Goal: Transaction & Acquisition: Download file/media

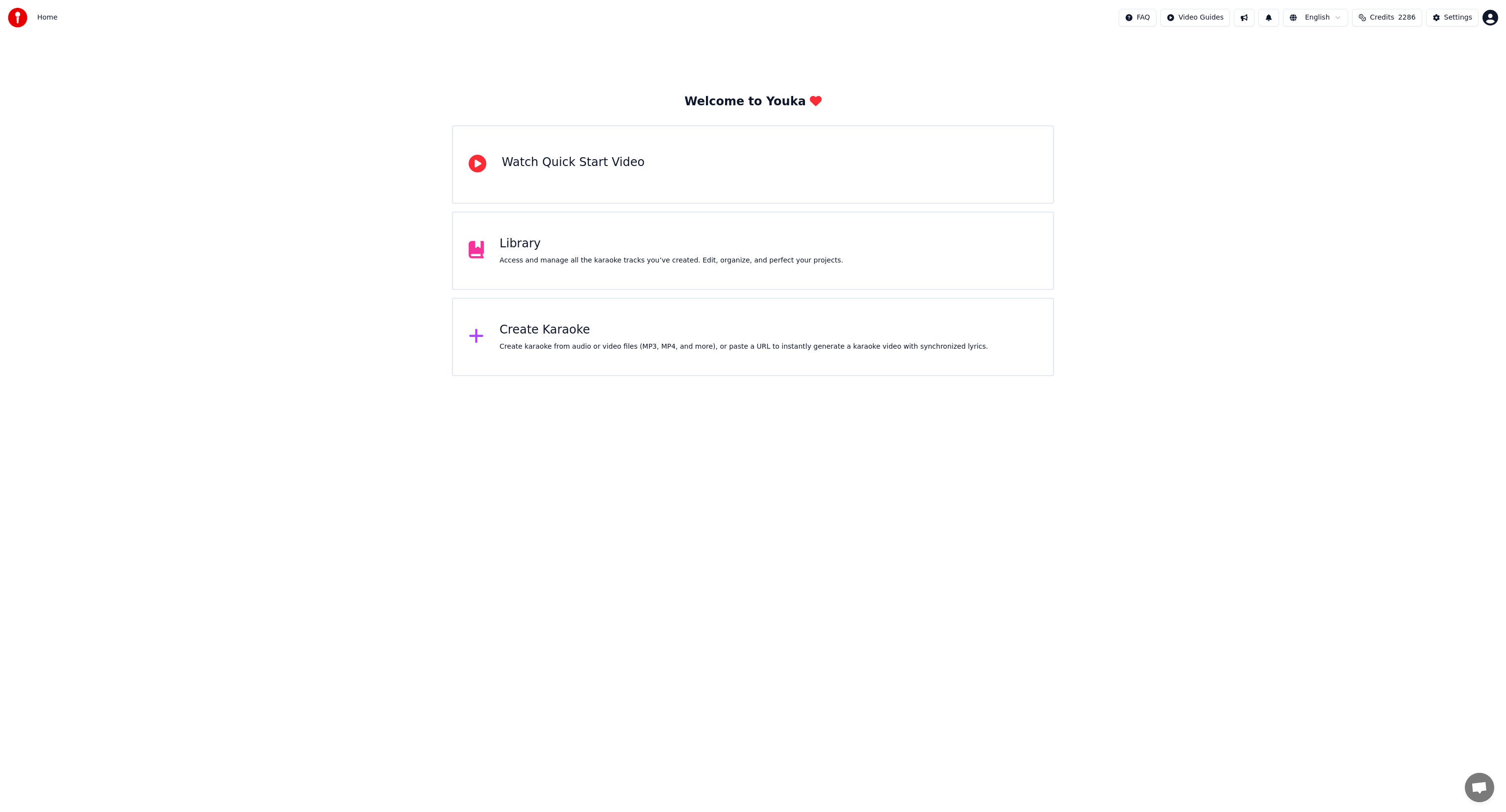
click at [671, 238] on div "Library" at bounding box center [671, 244] width 344 height 15
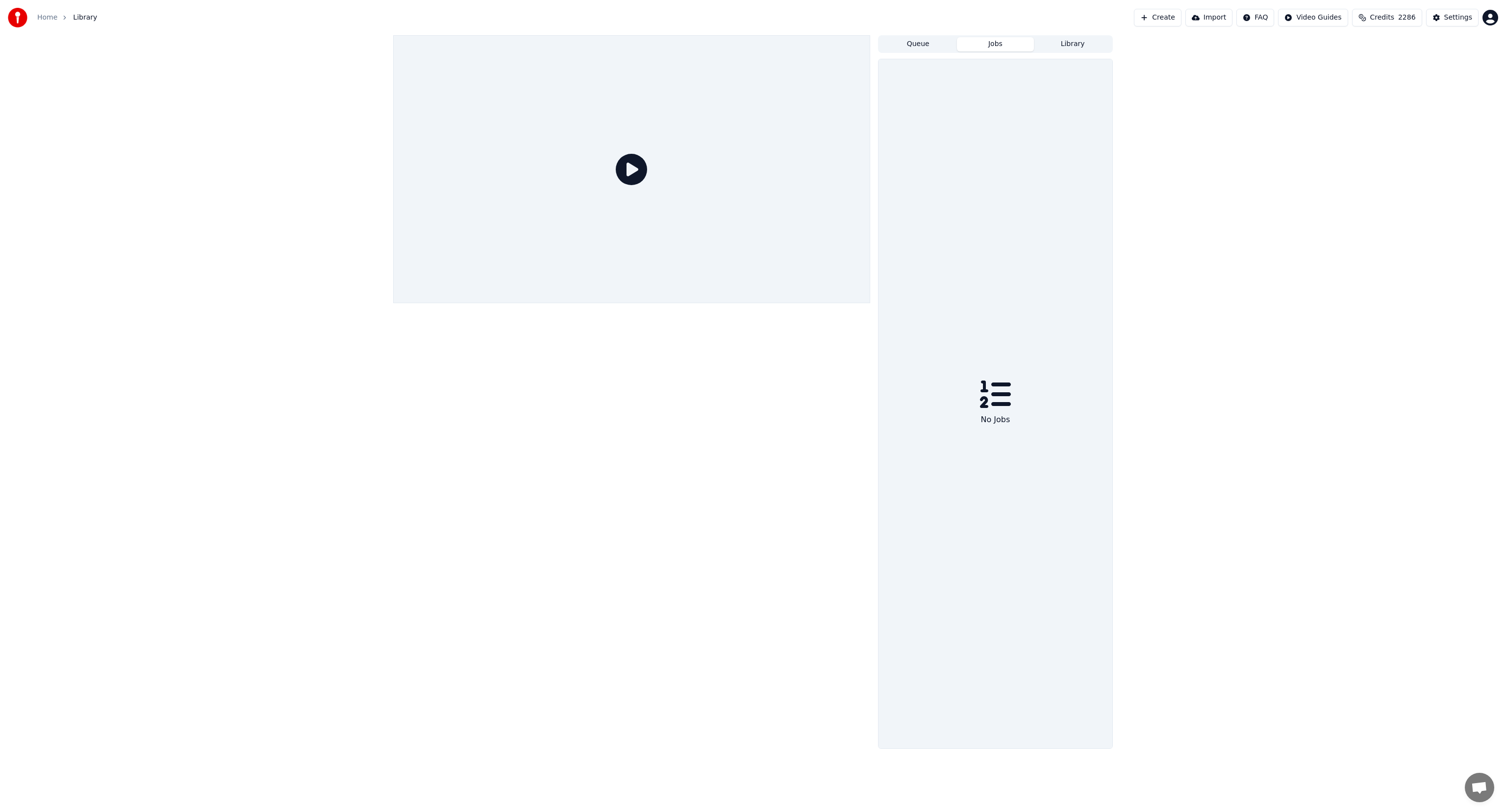
click at [987, 40] on button "Jobs" at bounding box center [995, 44] width 77 height 14
click at [1171, 17] on button "Create" at bounding box center [1157, 17] width 47 height 17
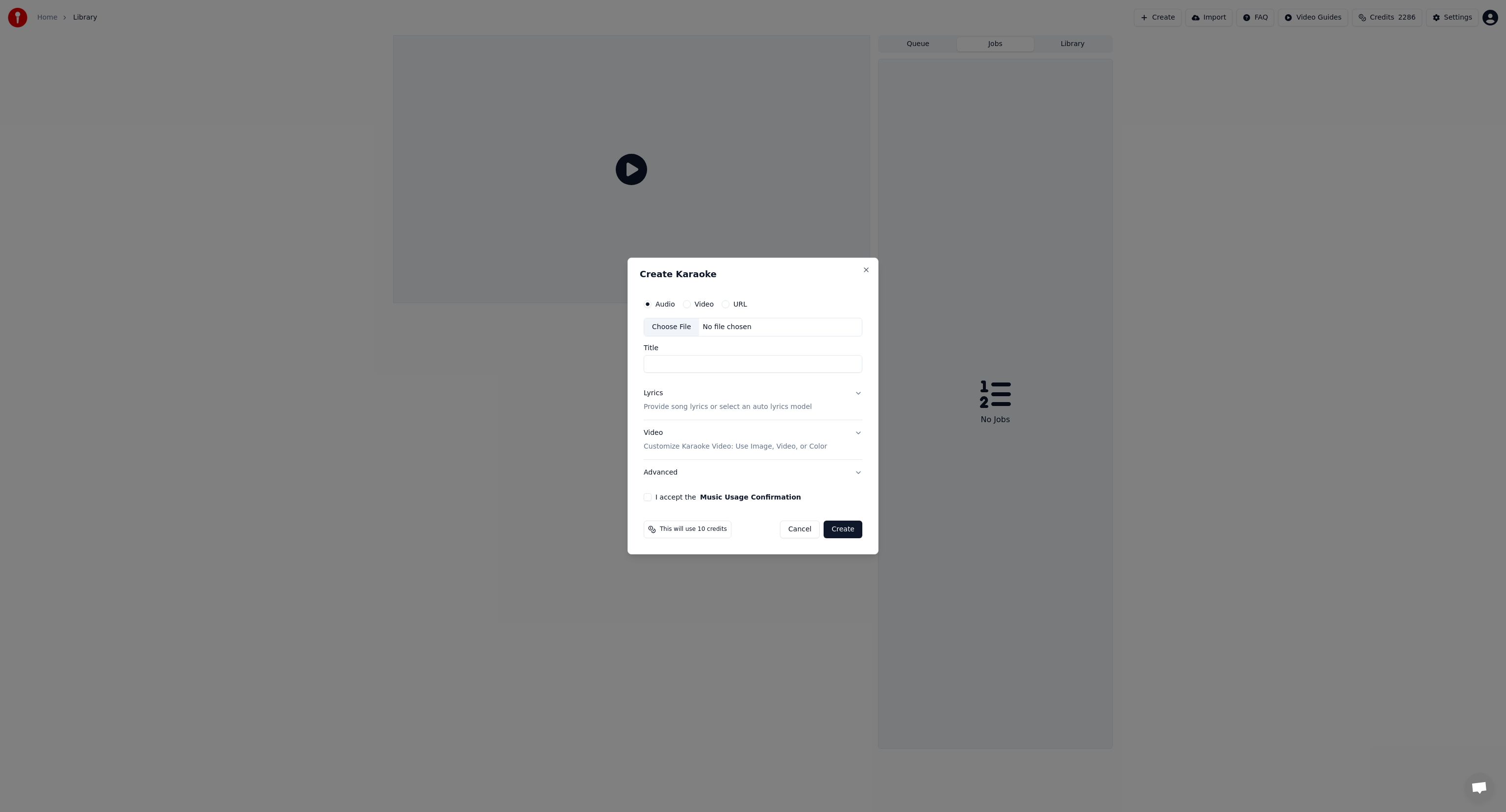
click at [658, 324] on div "Choose File" at bounding box center [671, 327] width 55 height 17
type input "**********"
click at [668, 407] on p "Provide song lyrics or select an auto lyrics model" at bounding box center [725, 407] width 168 height 10
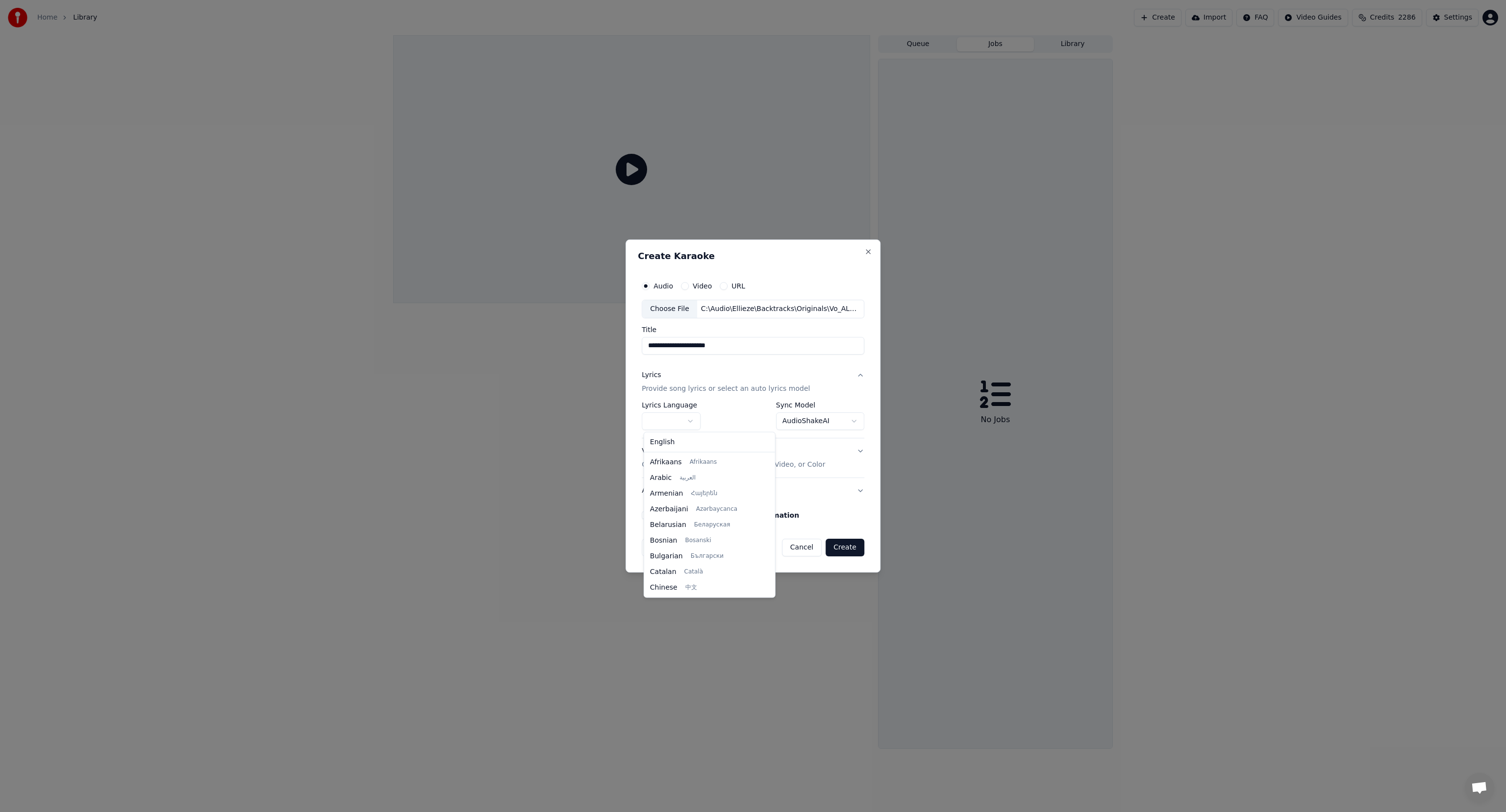
click at [662, 415] on body "**********" at bounding box center [753, 406] width 1506 height 812
select select "**"
click at [786, 420] on body "**********" at bounding box center [753, 406] width 1506 height 812
click at [648, 518] on button "I accept the Music Usage Confirmation" at bounding box center [645, 516] width 8 height 8
click at [848, 546] on button "Create" at bounding box center [844, 547] width 39 height 17
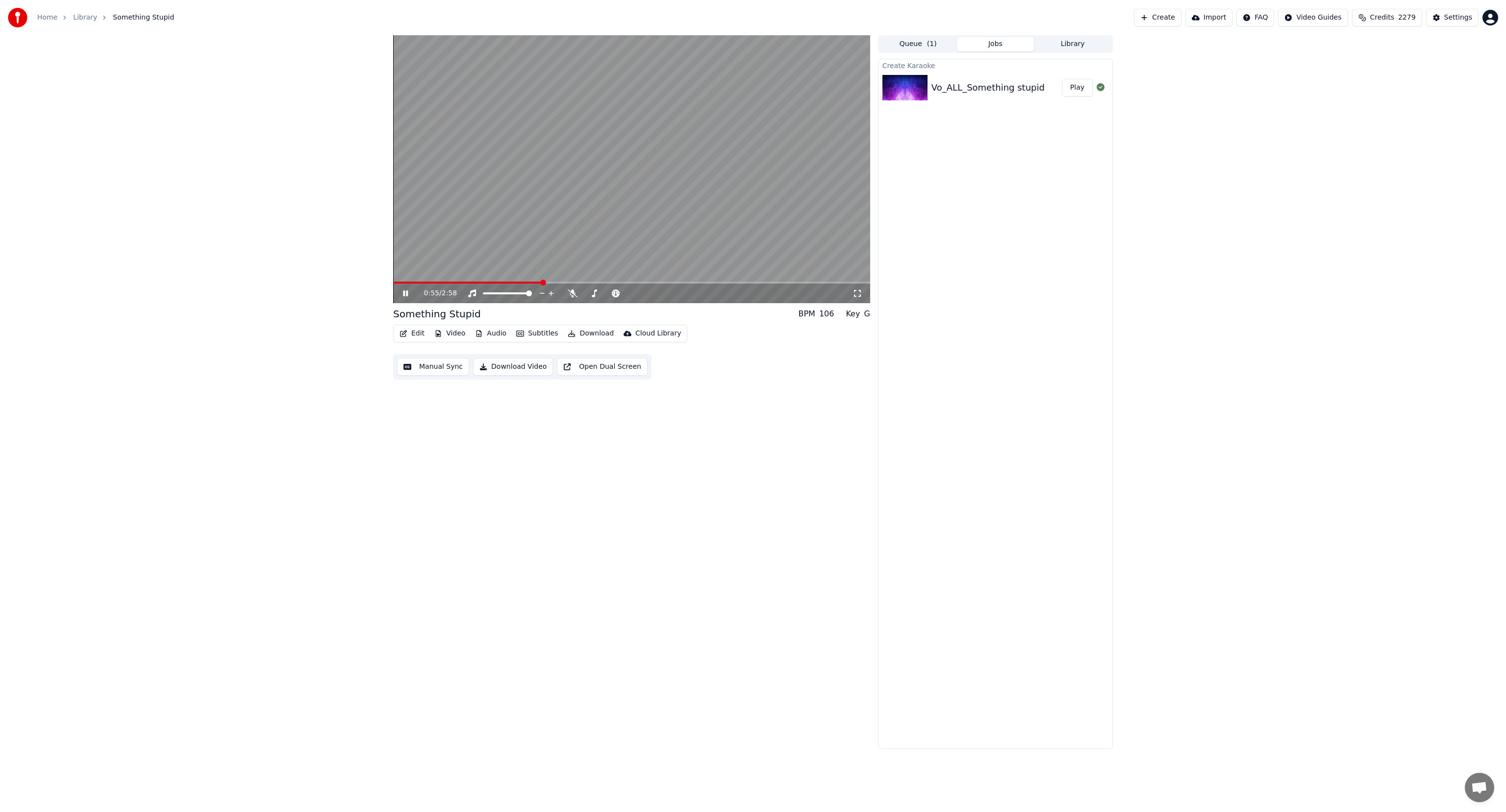
click at [403, 293] on icon at bounding box center [405, 294] width 5 height 6
click at [413, 334] on button "Edit" at bounding box center [412, 333] width 33 height 14
click at [435, 354] on div "Edit Lyrics" at bounding box center [433, 354] width 35 height 10
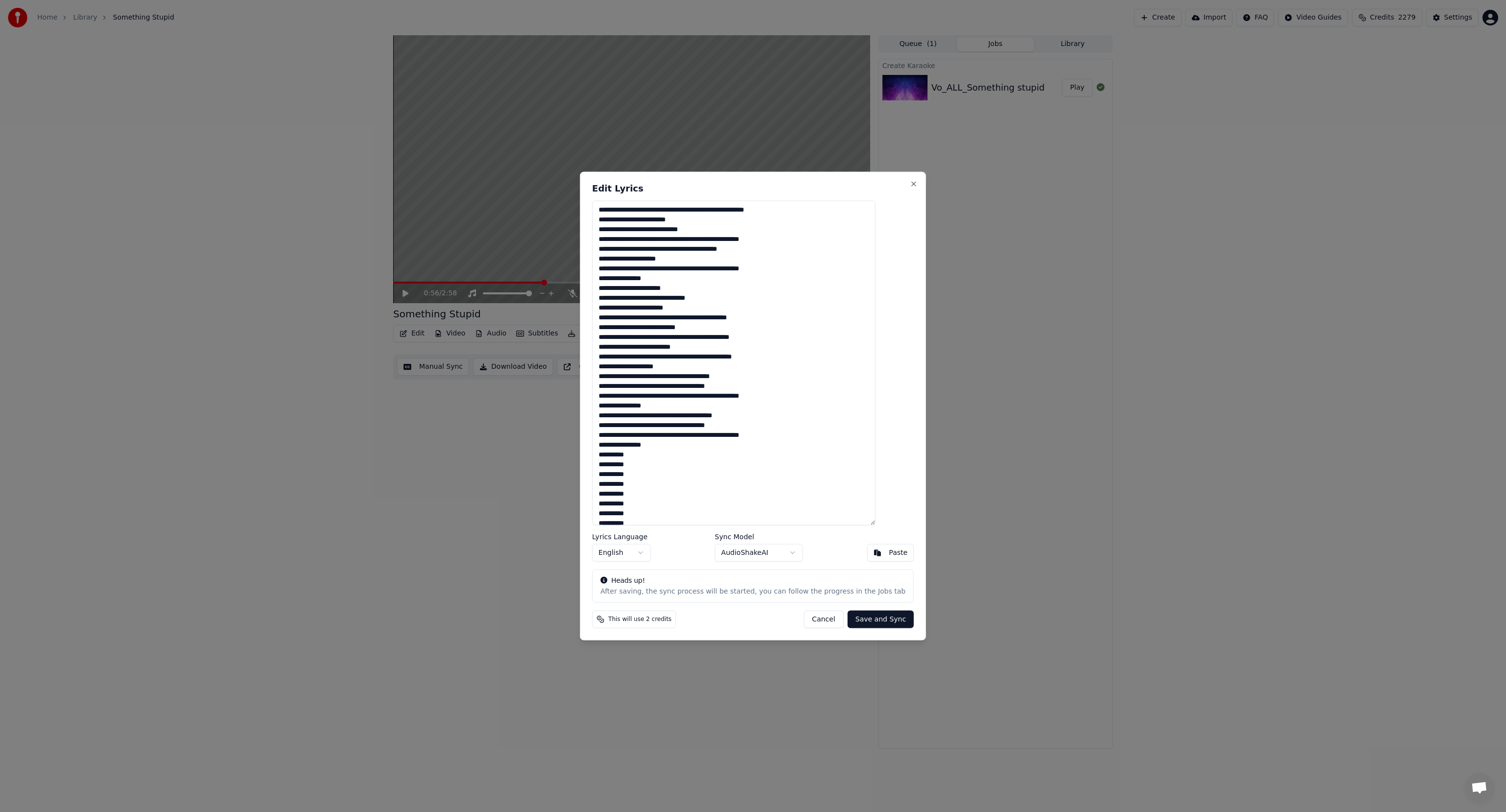
click at [619, 229] on textarea at bounding box center [733, 363] width 283 height 324
click at [623, 247] on textarea at bounding box center [733, 363] width 283 height 324
click at [641, 268] on textarea at bounding box center [733, 363] width 283 height 324
click at [633, 290] on textarea at bounding box center [733, 363] width 283 height 324
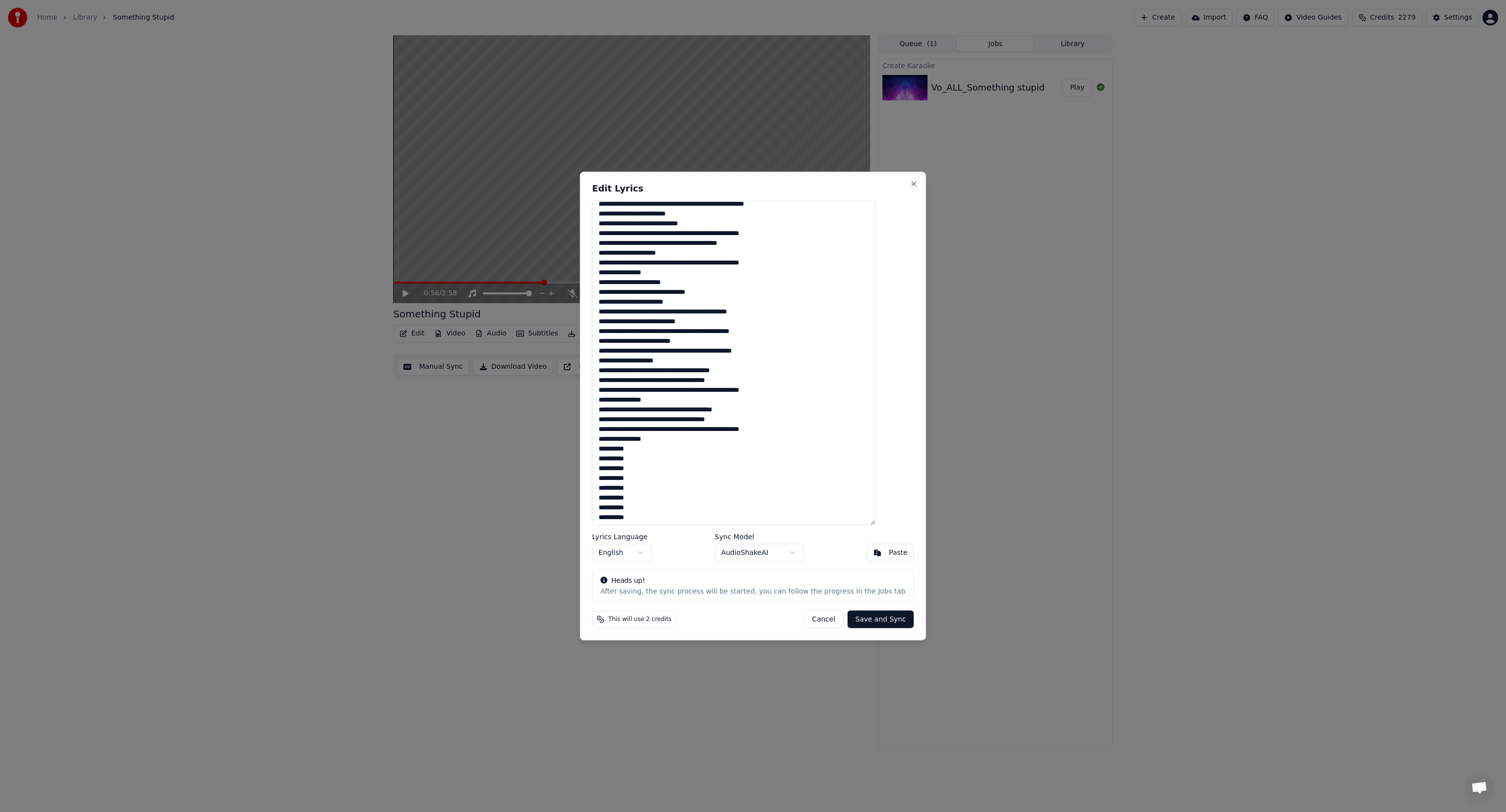
scroll to position [7, 0]
click at [629, 310] on textarea at bounding box center [733, 363] width 283 height 324
click at [633, 347] on textarea at bounding box center [733, 363] width 283 height 324
click at [627, 368] on textarea at bounding box center [733, 363] width 283 height 324
click at [634, 384] on textarea at bounding box center [733, 363] width 283 height 324
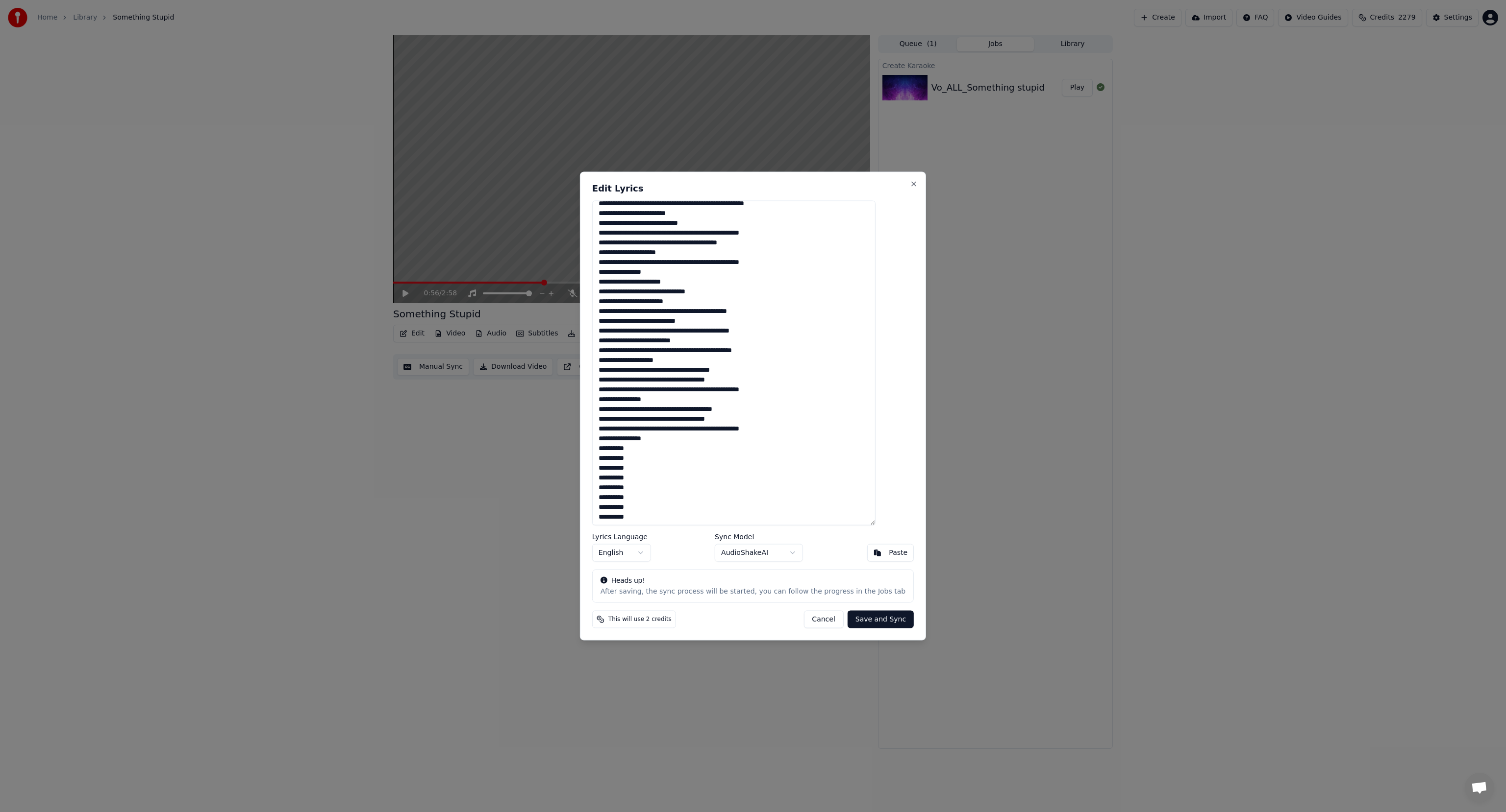
click at [621, 406] on textarea at bounding box center [733, 363] width 283 height 324
drag, startPoint x: 684, startPoint y: 418, endPoint x: 725, endPoint y: 415, distance: 41.1
click at [725, 415] on textarea at bounding box center [733, 363] width 283 height 324
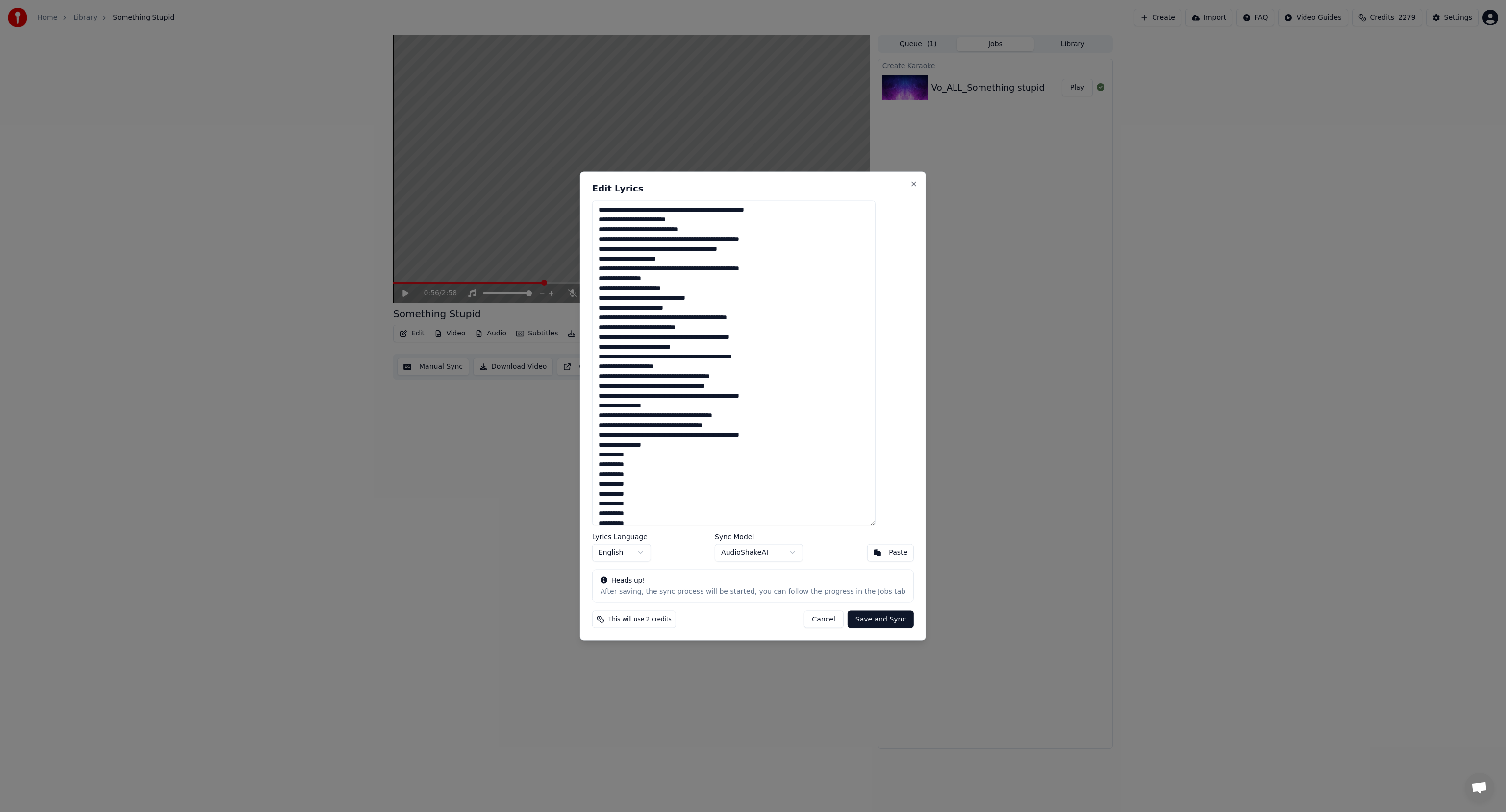
drag, startPoint x: 684, startPoint y: 387, endPoint x: 725, endPoint y: 384, distance: 41.1
click at [725, 384] on textarea at bounding box center [733, 363] width 283 height 324
click at [720, 425] on textarea at bounding box center [733, 363] width 283 height 324
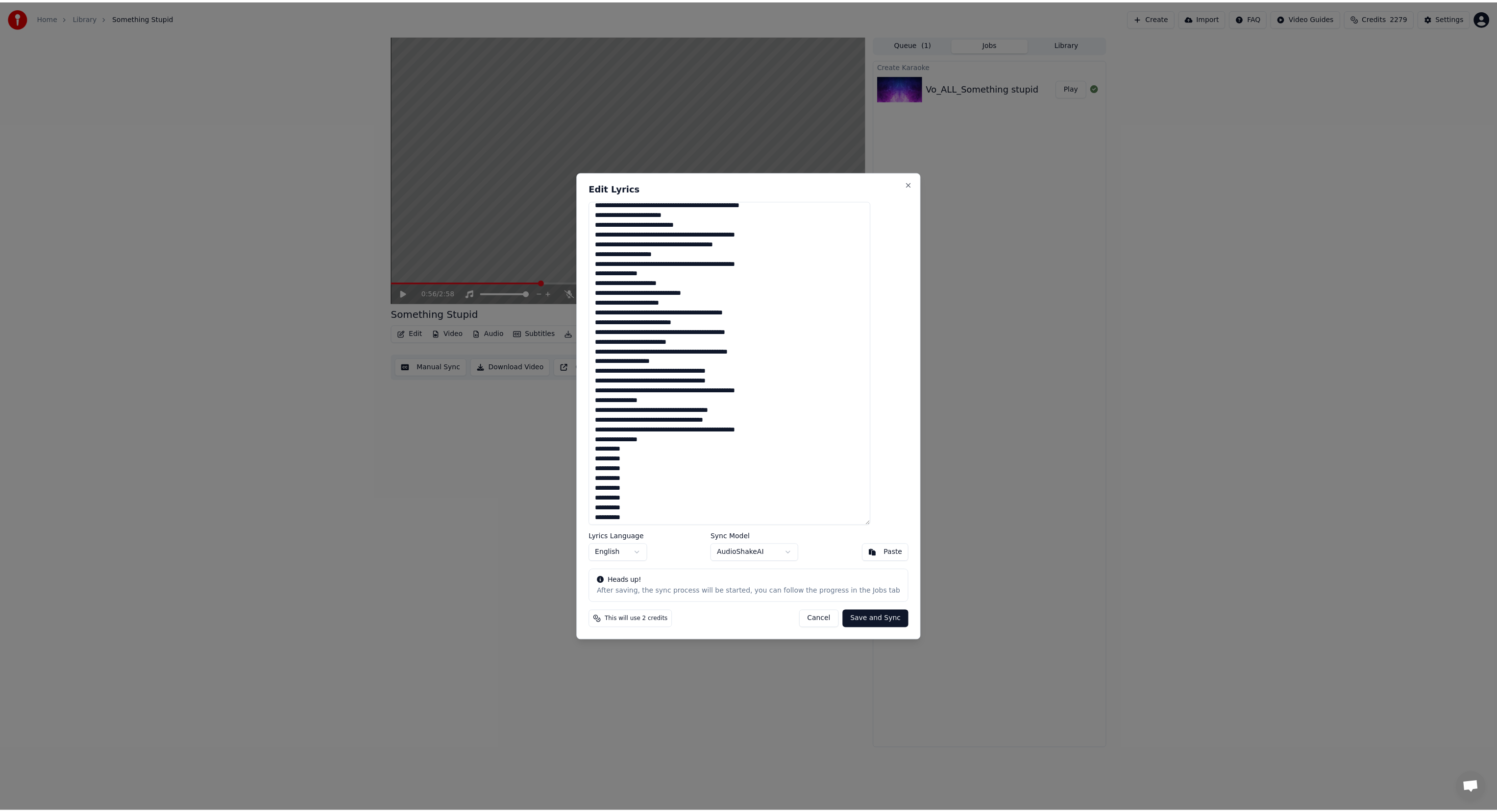
scroll to position [7, 0]
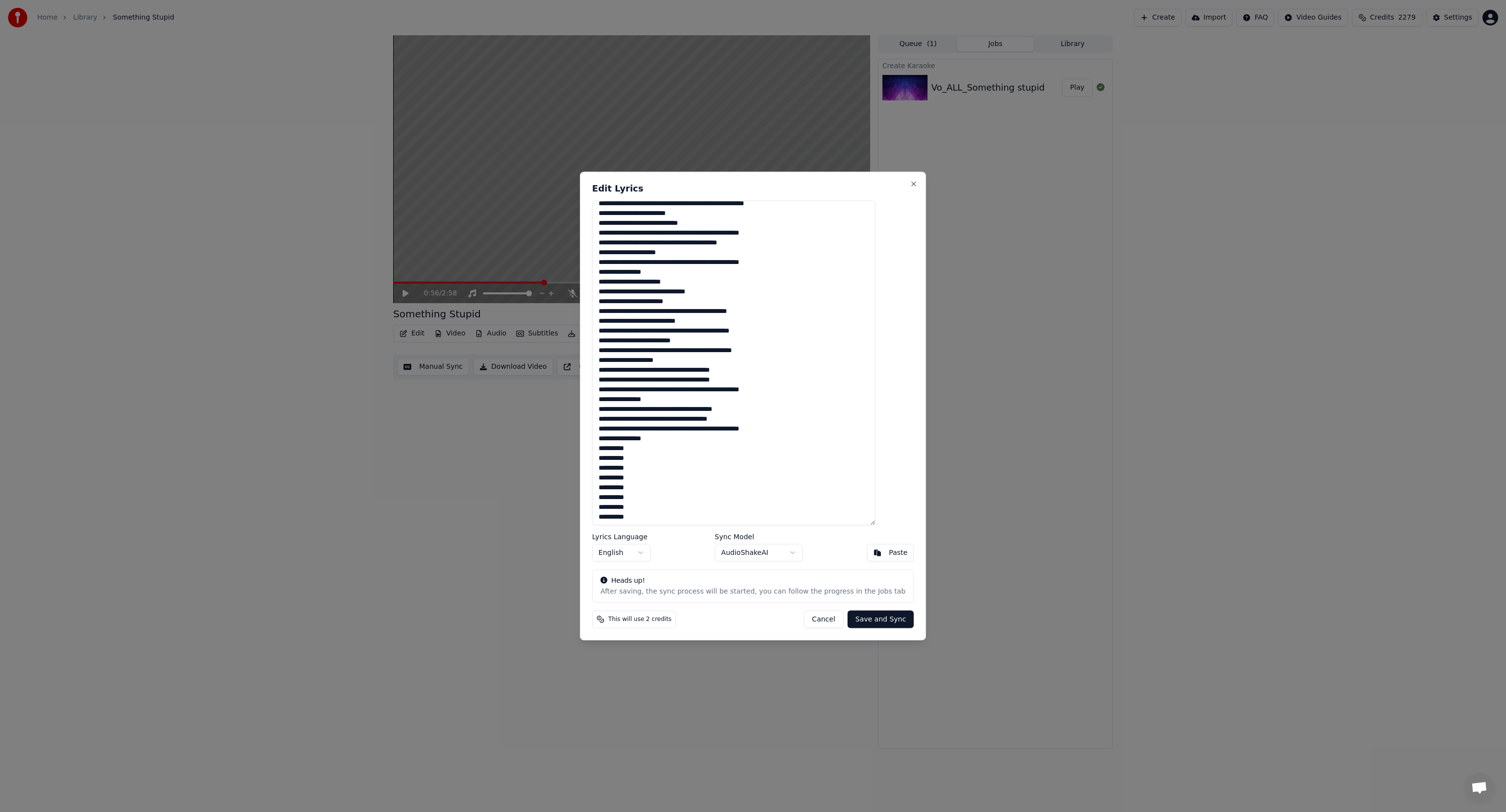
type textarea "**********"
click at [863, 619] on button "Save and Sync" at bounding box center [880, 619] width 67 height 17
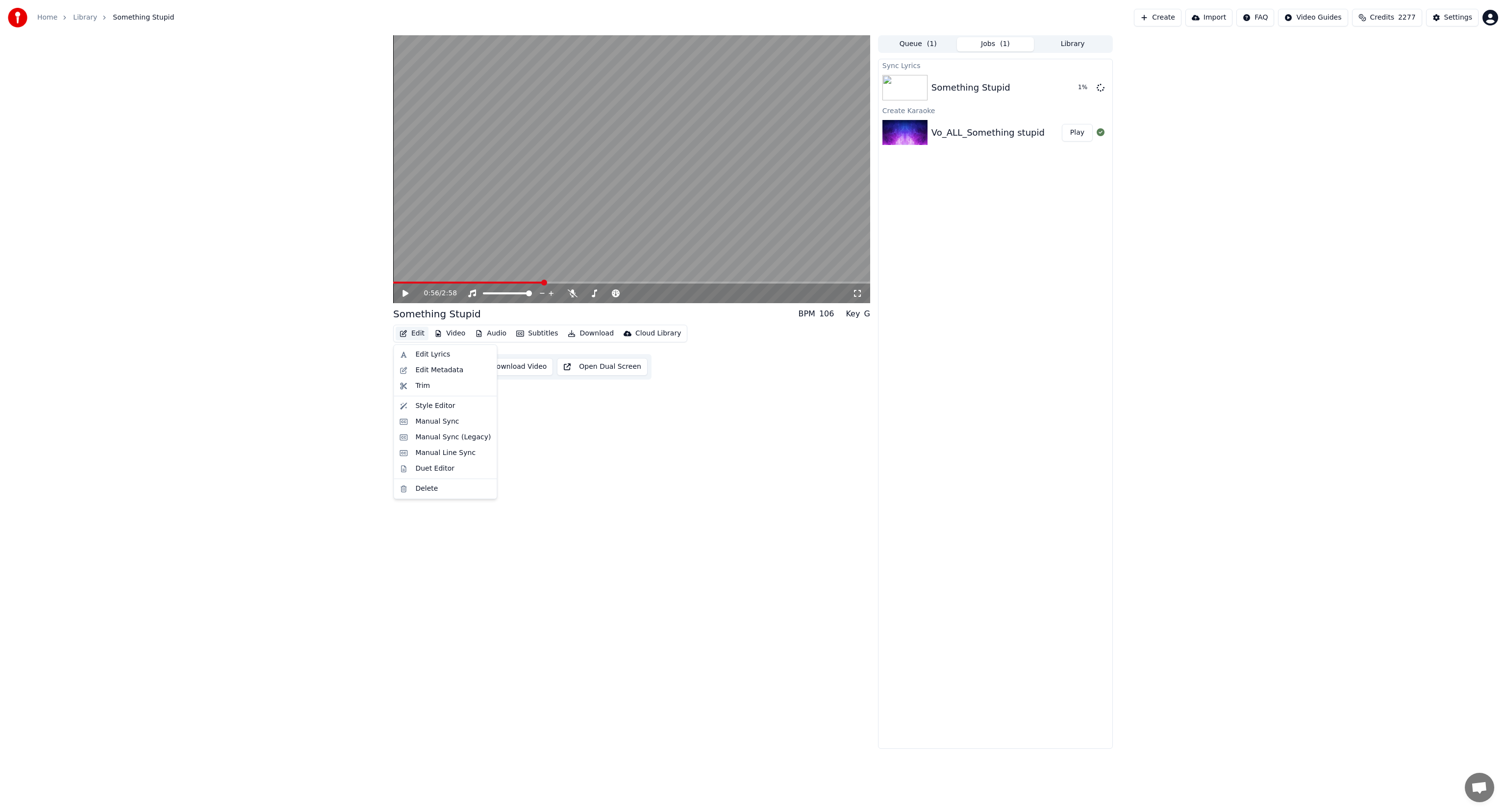
click at [417, 333] on button "Edit" at bounding box center [412, 333] width 33 height 14
click at [420, 474] on div "Duet Editor" at bounding box center [444, 468] width 99 height 15
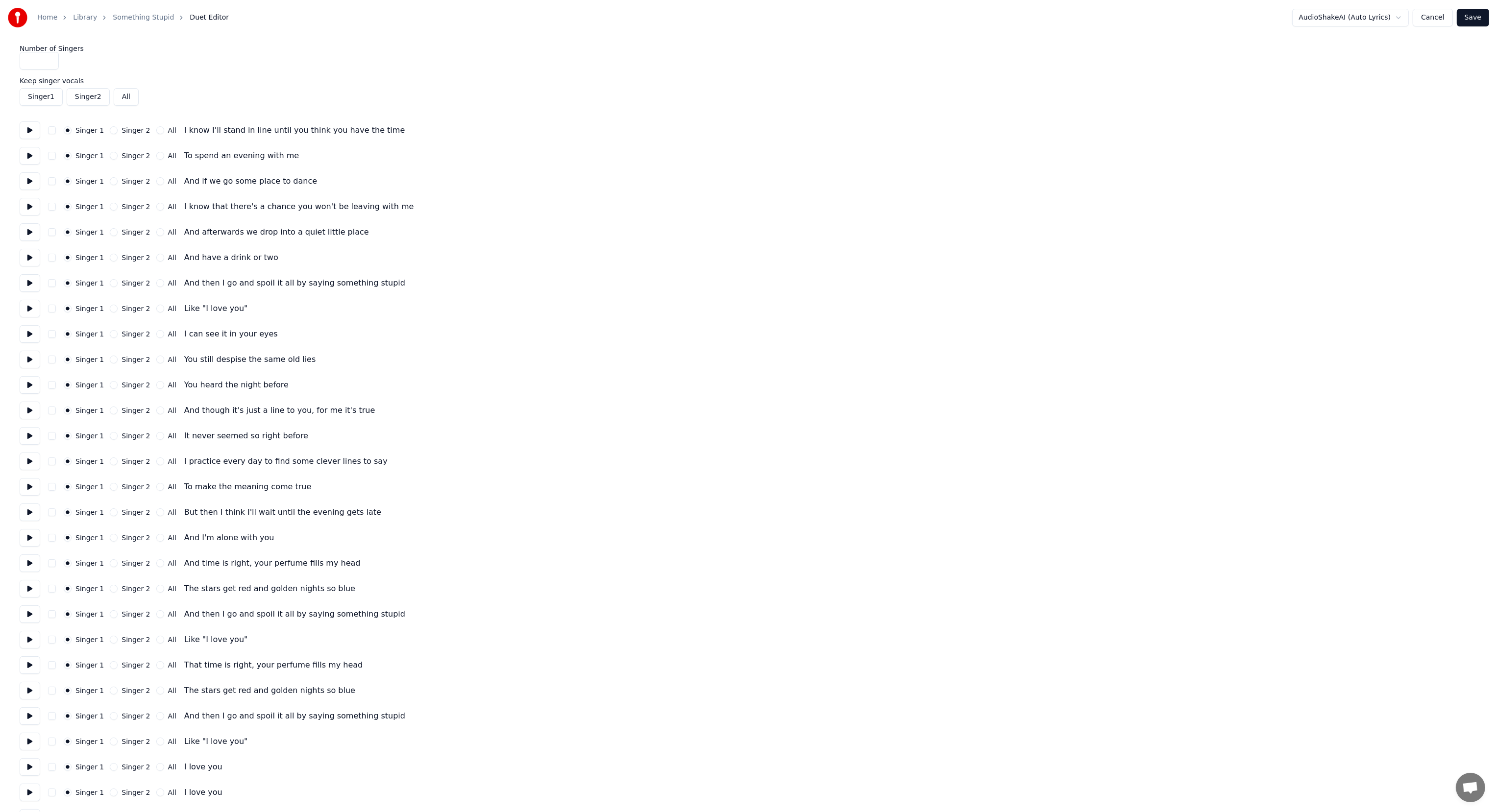
click at [32, 133] on button at bounding box center [29, 130] width 20 height 17
click at [156, 128] on button "All" at bounding box center [160, 130] width 8 height 8
click at [31, 156] on button at bounding box center [29, 155] width 20 height 17
click at [28, 156] on button at bounding box center [29, 155] width 20 height 17
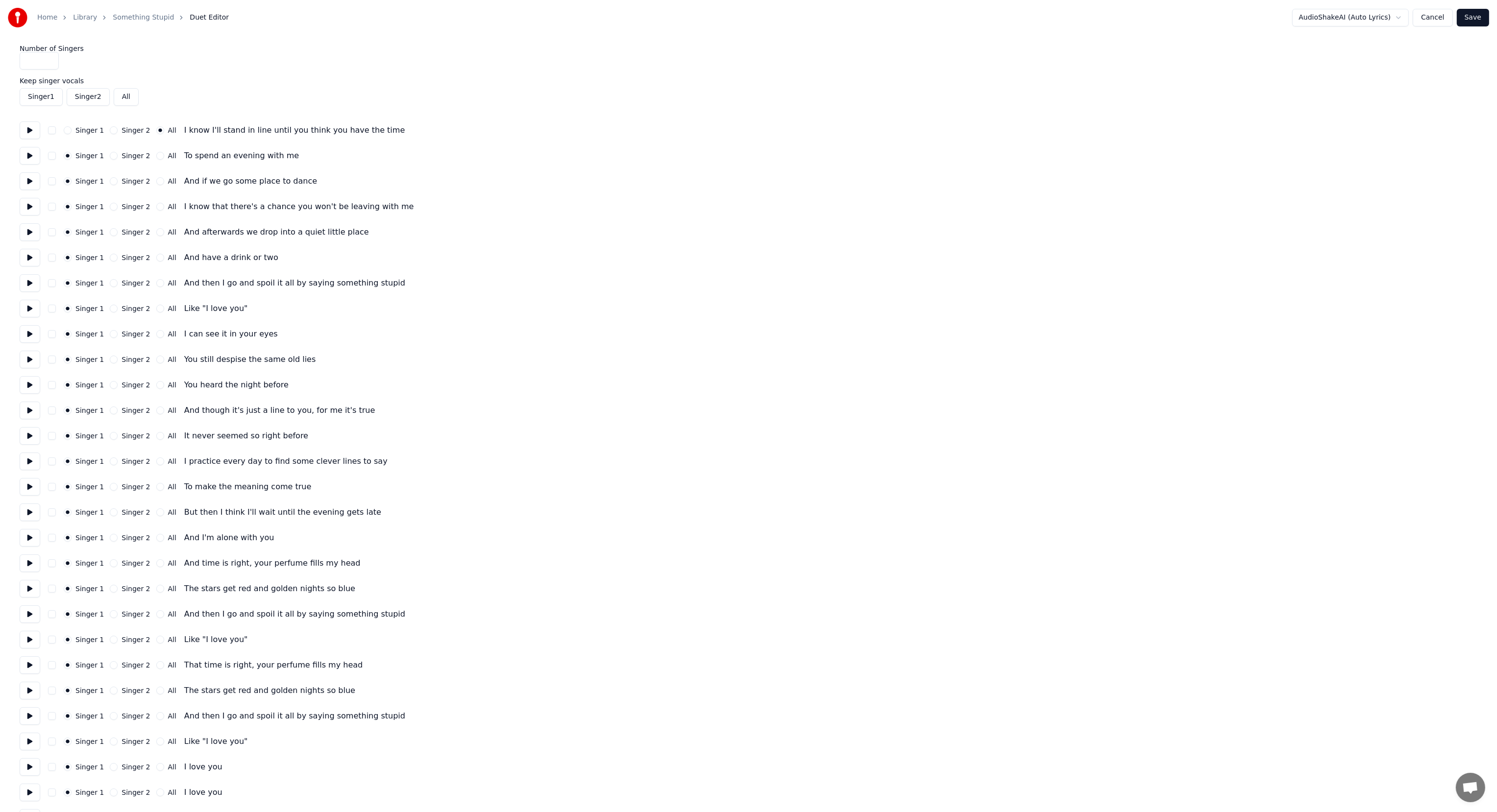
click at [29, 182] on button at bounding box center [29, 182] width 20 height 17
click at [27, 182] on button at bounding box center [29, 182] width 20 height 17
click at [28, 207] on button at bounding box center [29, 207] width 20 height 17
click at [26, 233] on button at bounding box center [29, 232] width 20 height 17
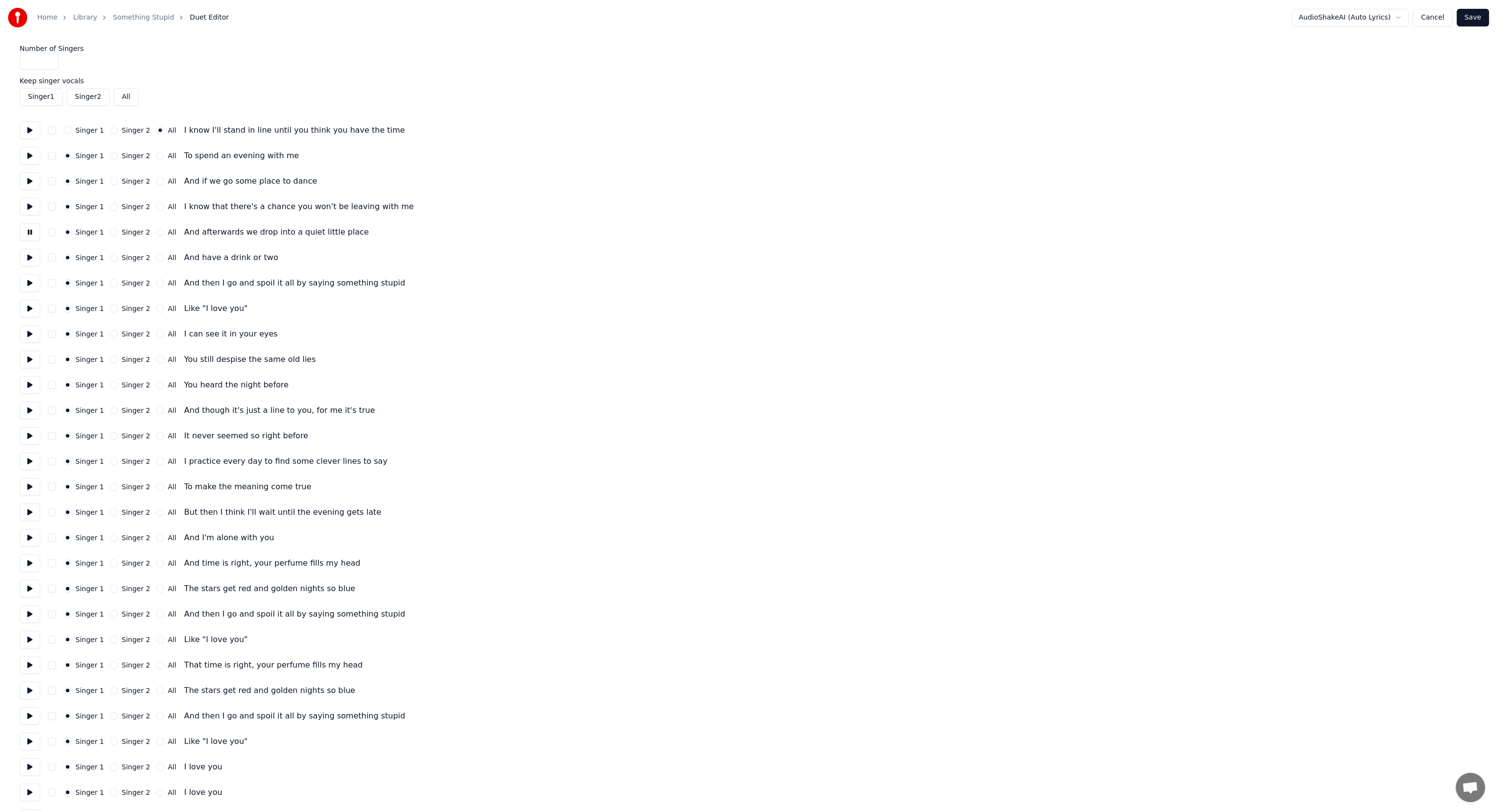
click at [26, 233] on button at bounding box center [29, 232] width 20 height 17
click at [32, 255] on button at bounding box center [29, 258] width 20 height 17
click at [25, 285] on button at bounding box center [29, 283] width 20 height 17
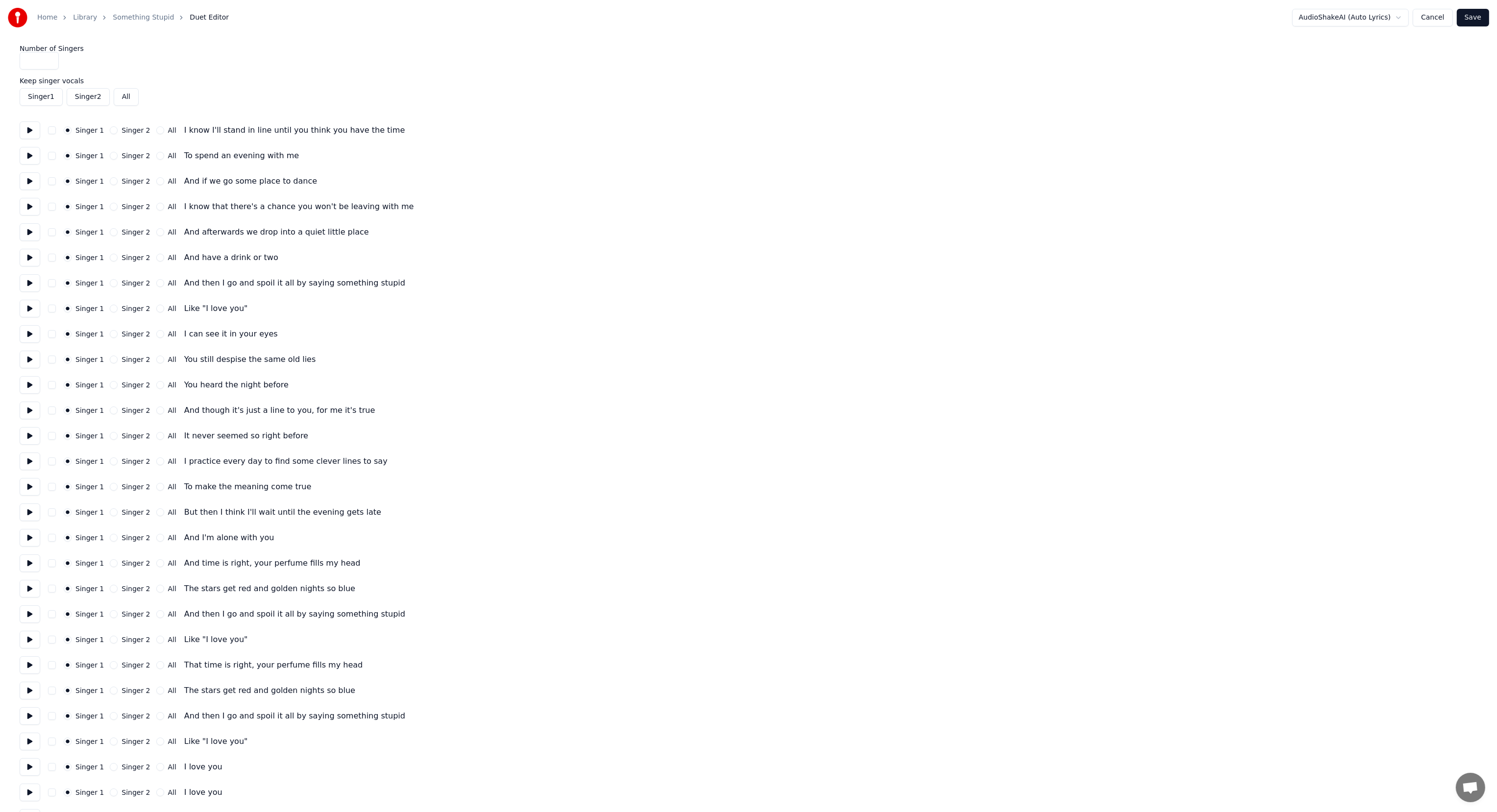
click at [31, 308] on button at bounding box center [29, 309] width 20 height 17
click at [156, 128] on button "All" at bounding box center [160, 130] width 8 height 8
click at [156, 156] on button "All" at bounding box center [160, 155] width 8 height 8
drag, startPoint x: 152, startPoint y: 181, endPoint x: 155, endPoint y: 199, distance: 18.2
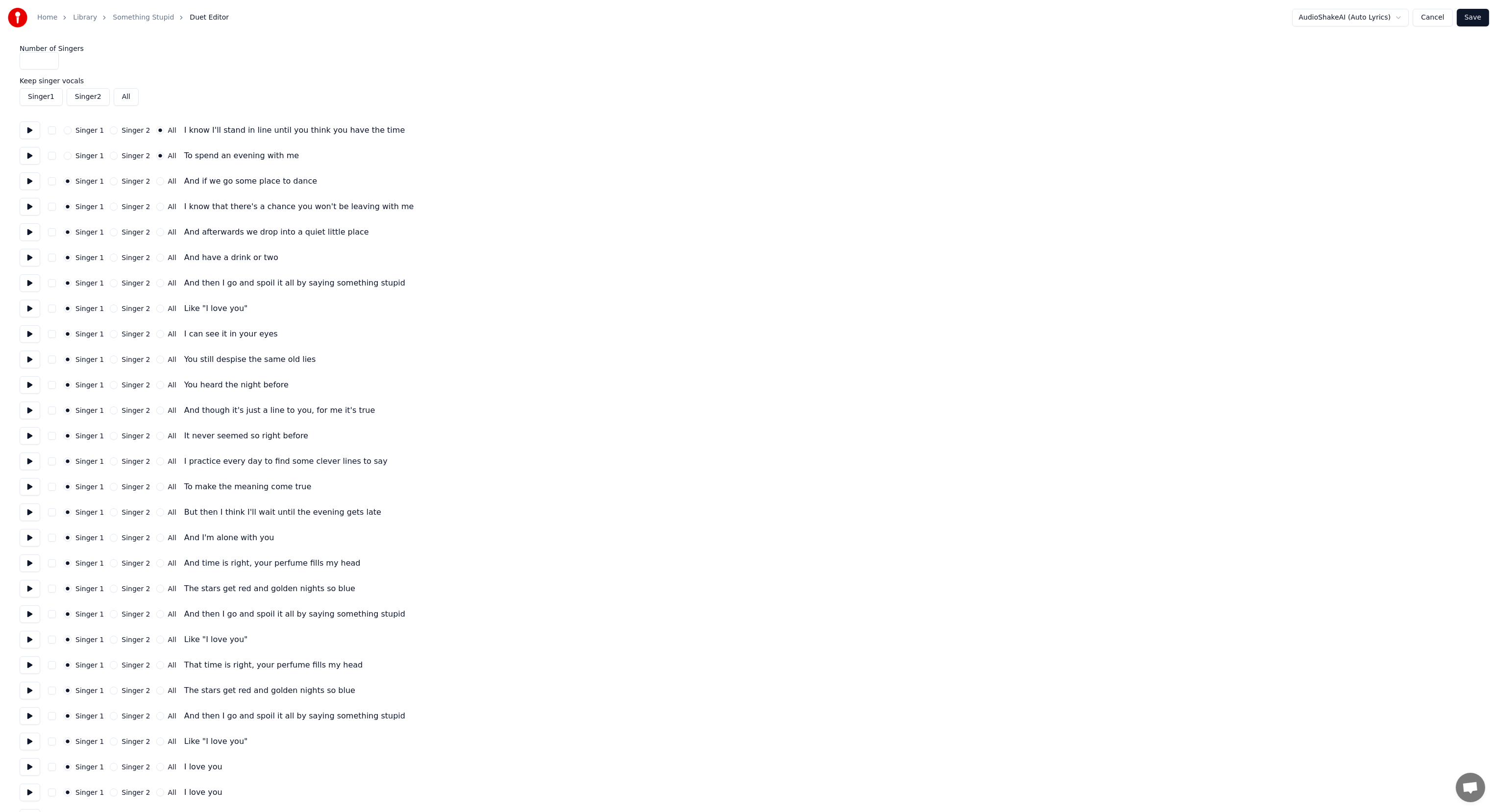
click at [156, 182] on button "All" at bounding box center [160, 182] width 8 height 8
click at [155, 210] on div "Singer 1 Singer 2 All I know that there's a chance you won't be leaving with me" at bounding box center [748, 207] width 1458 height 17
click at [156, 208] on button "All" at bounding box center [160, 207] width 8 height 8
click at [156, 233] on button "All" at bounding box center [160, 232] width 8 height 8
click at [156, 261] on button "All" at bounding box center [160, 258] width 8 height 8
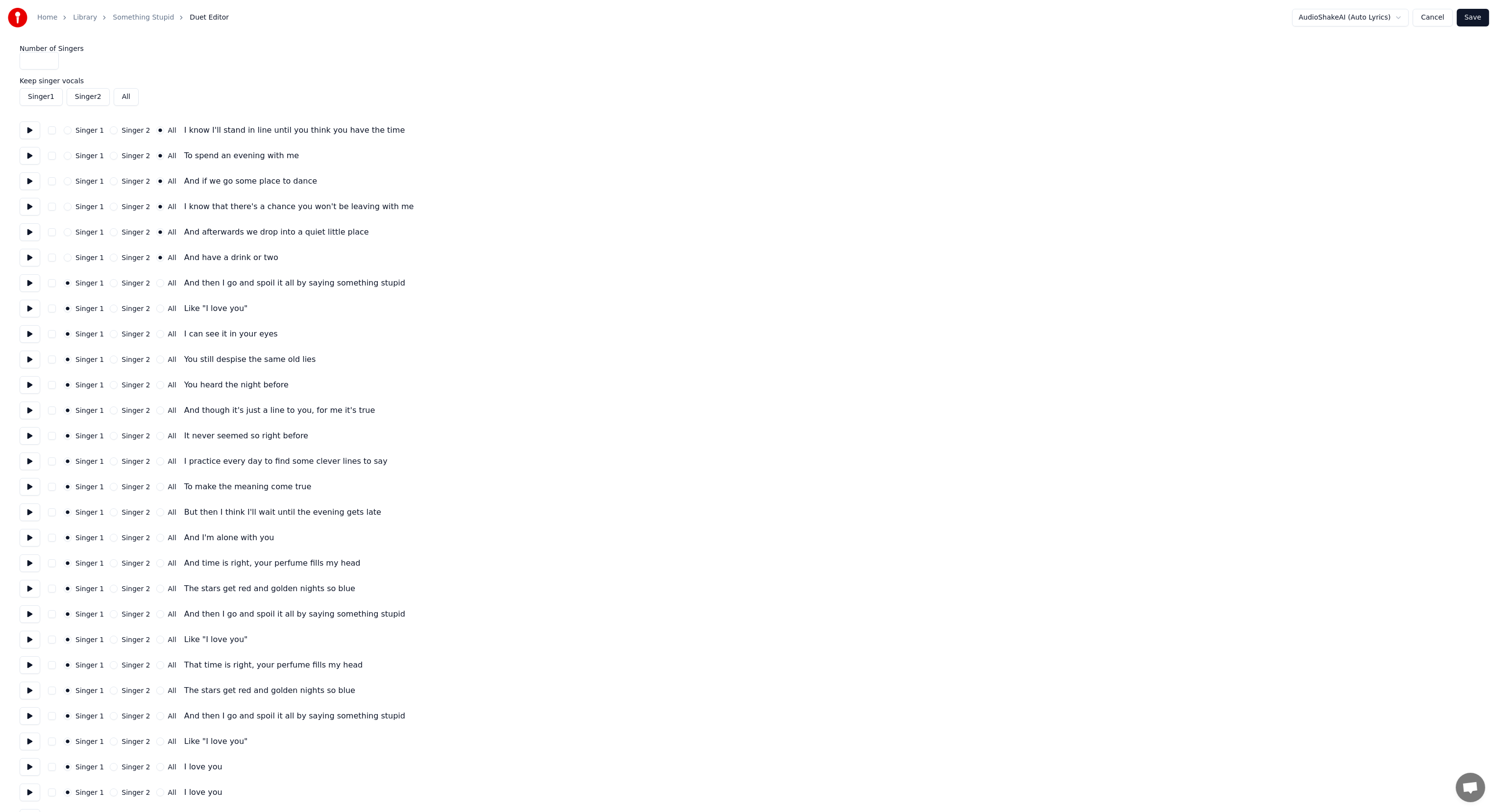
click at [156, 285] on button "All" at bounding box center [160, 283] width 8 height 8
click at [156, 311] on button "All" at bounding box center [160, 309] width 8 height 8
click at [156, 337] on button "All" at bounding box center [160, 334] width 8 height 8
click at [156, 362] on button "All" at bounding box center [160, 359] width 8 height 8
click at [156, 384] on button "All" at bounding box center [160, 385] width 8 height 8
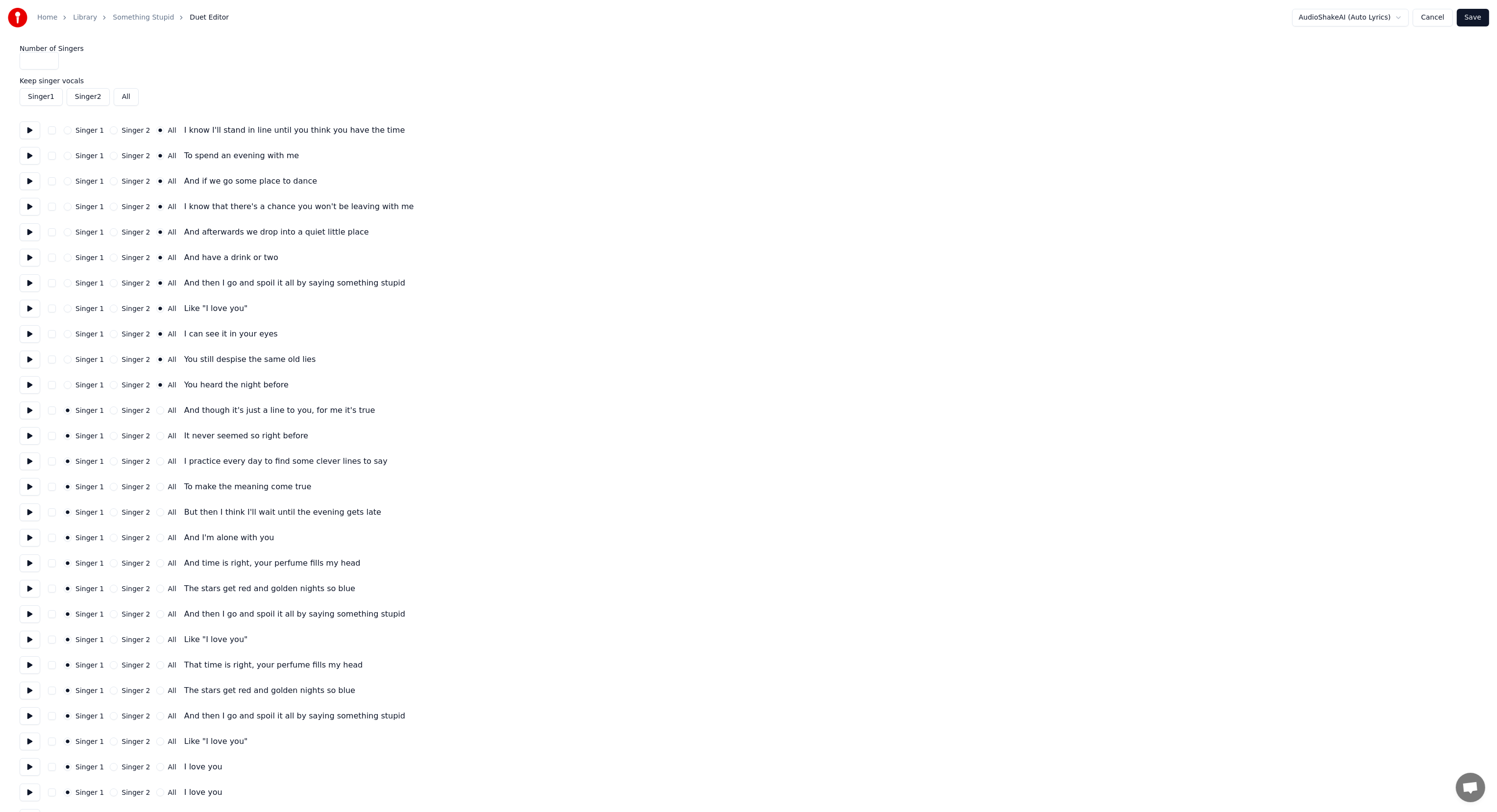
click at [156, 411] on button "All" at bounding box center [160, 410] width 8 height 8
click at [156, 435] on button "All" at bounding box center [160, 436] width 8 height 8
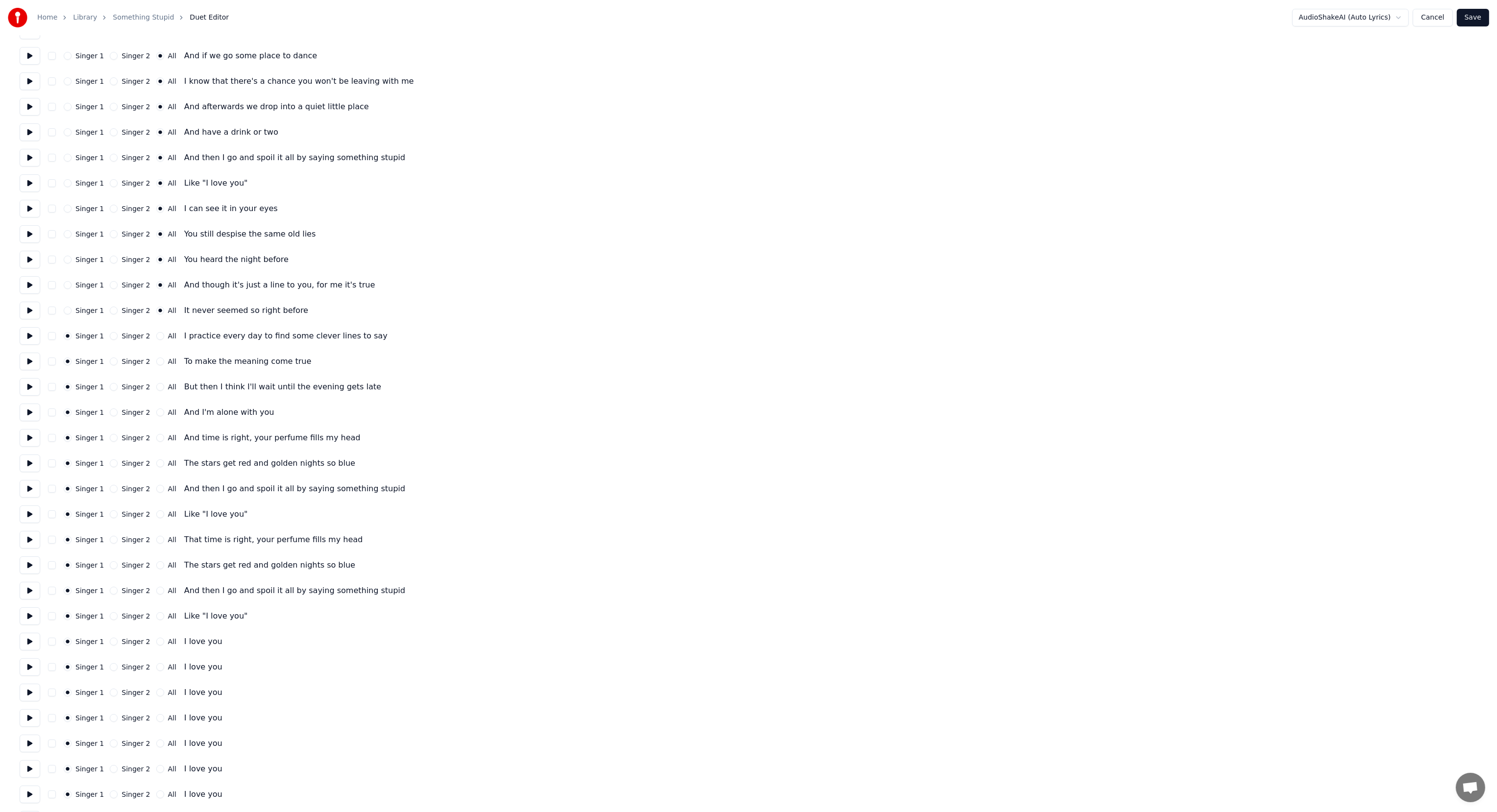
scroll to position [152, 0]
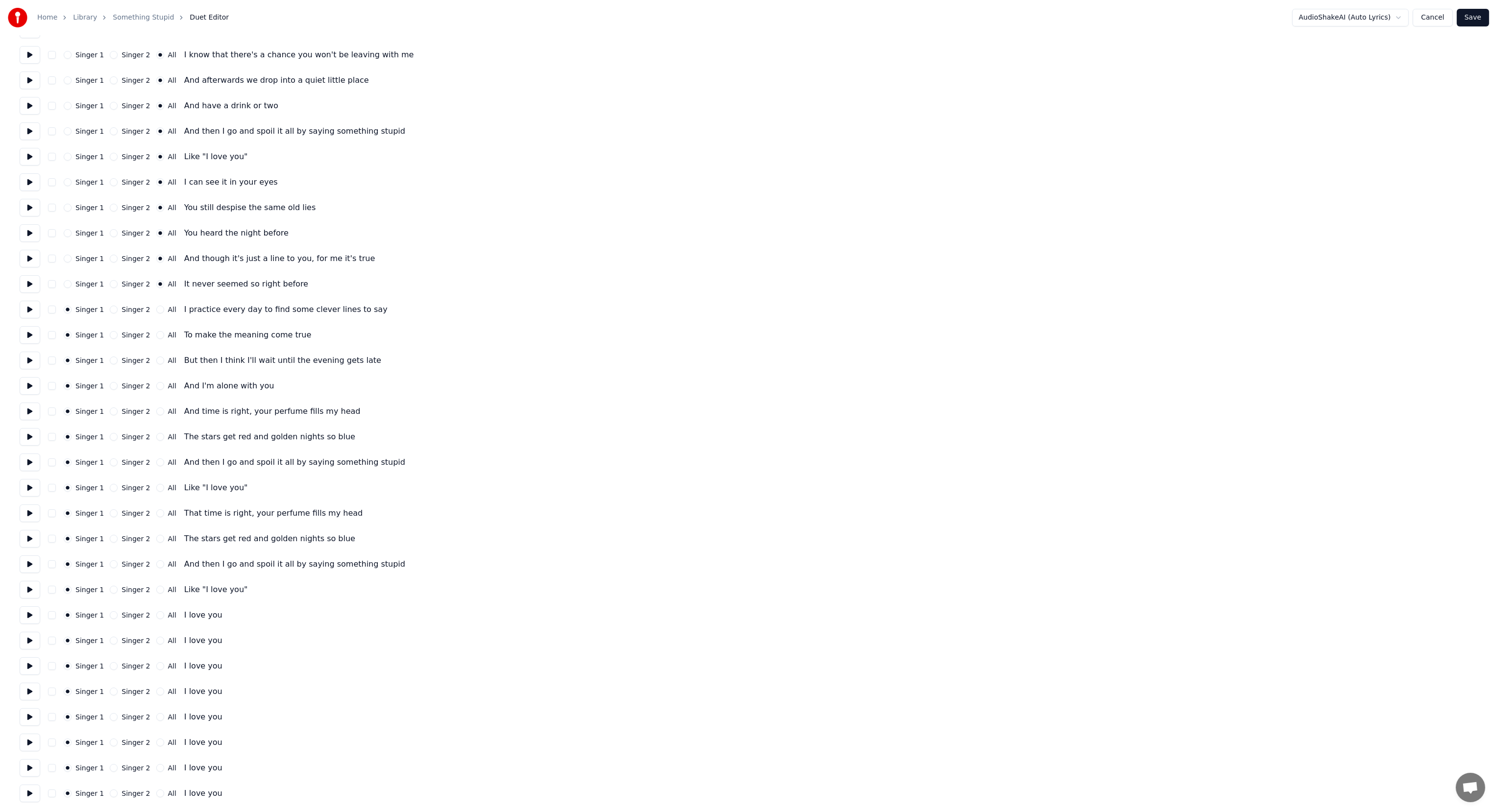
click at [156, 311] on button "All" at bounding box center [160, 310] width 8 height 8
drag, startPoint x: 153, startPoint y: 336, endPoint x: 154, endPoint y: 345, distance: 9.1
click at [156, 336] on button "All" at bounding box center [160, 335] width 8 height 8
click at [156, 360] on button "All" at bounding box center [160, 360] width 8 height 8
click at [156, 388] on button "All" at bounding box center [160, 386] width 8 height 8
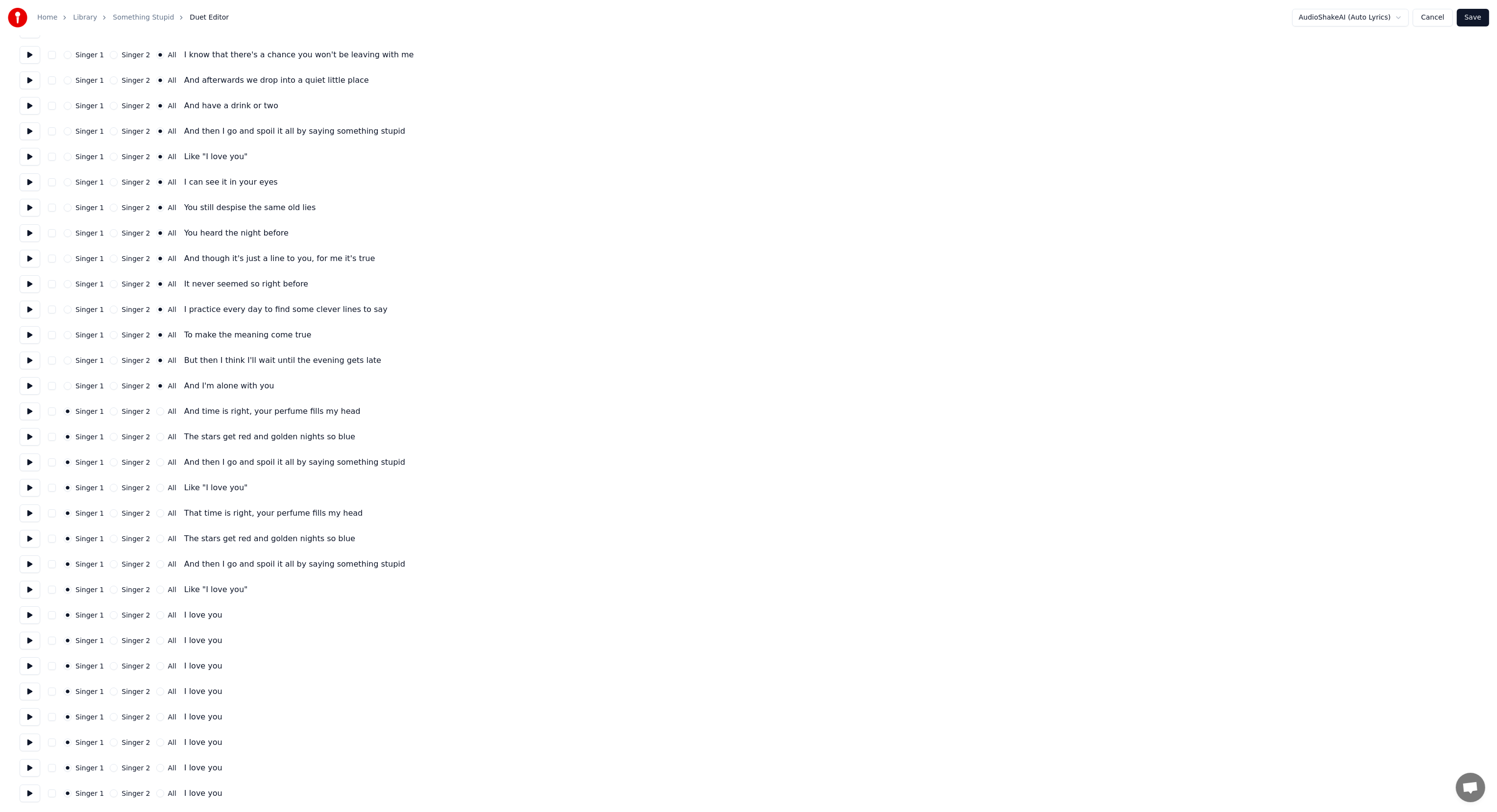
click at [156, 415] on button "All" at bounding box center [160, 411] width 8 height 8
click at [156, 436] on button "All" at bounding box center [160, 437] width 8 height 8
click at [156, 463] on button "All" at bounding box center [160, 462] width 8 height 8
click at [156, 491] on button "All" at bounding box center [160, 488] width 8 height 8
click at [156, 516] on button "All" at bounding box center [160, 514] width 8 height 8
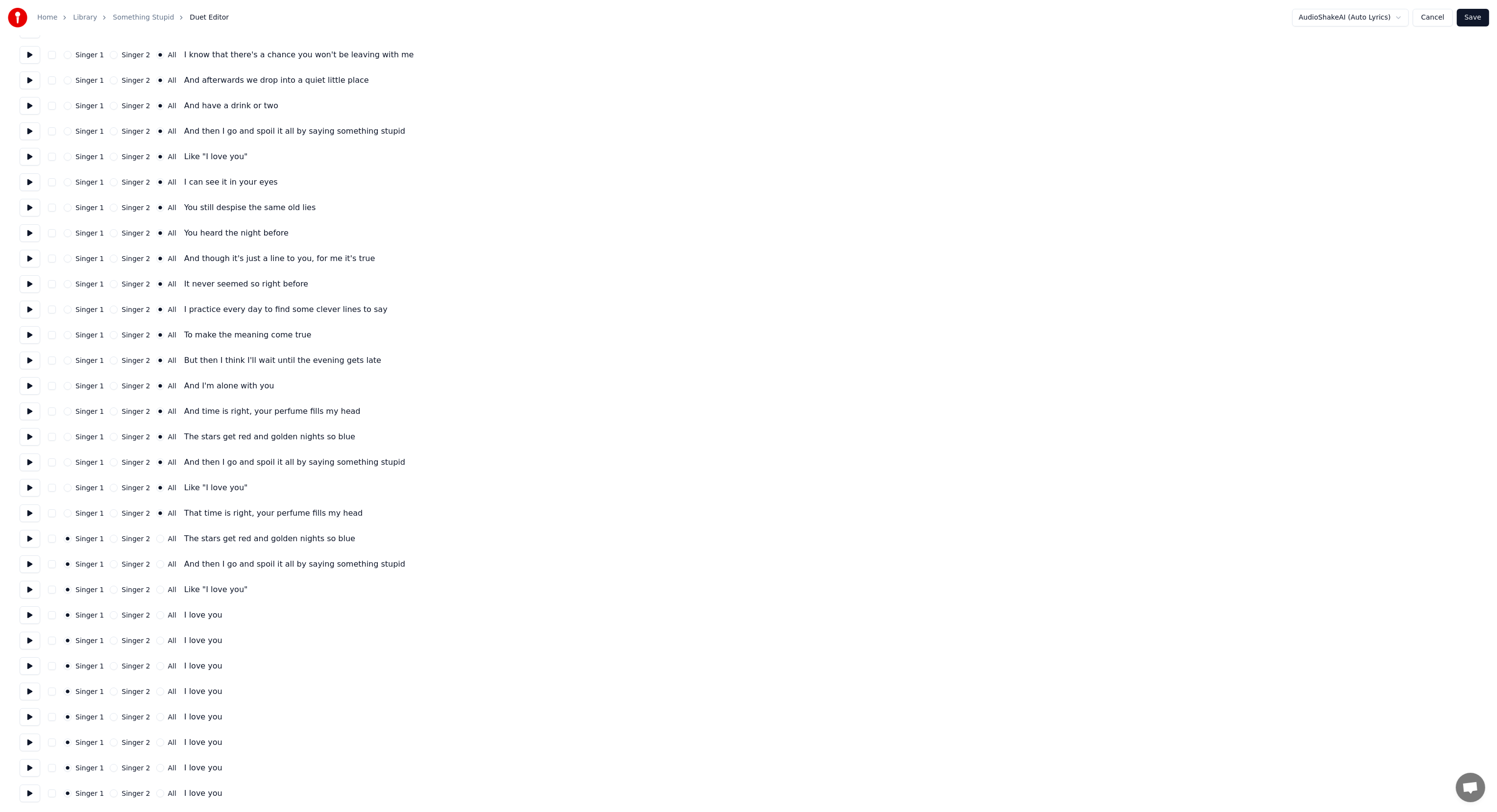
click at [156, 538] on button "All" at bounding box center [160, 539] width 8 height 8
click at [156, 567] on button "All" at bounding box center [160, 564] width 8 height 8
click at [156, 590] on button "All" at bounding box center [160, 590] width 8 height 8
click at [156, 617] on button "All" at bounding box center [160, 615] width 8 height 8
click at [156, 639] on button "All" at bounding box center [160, 641] width 8 height 8
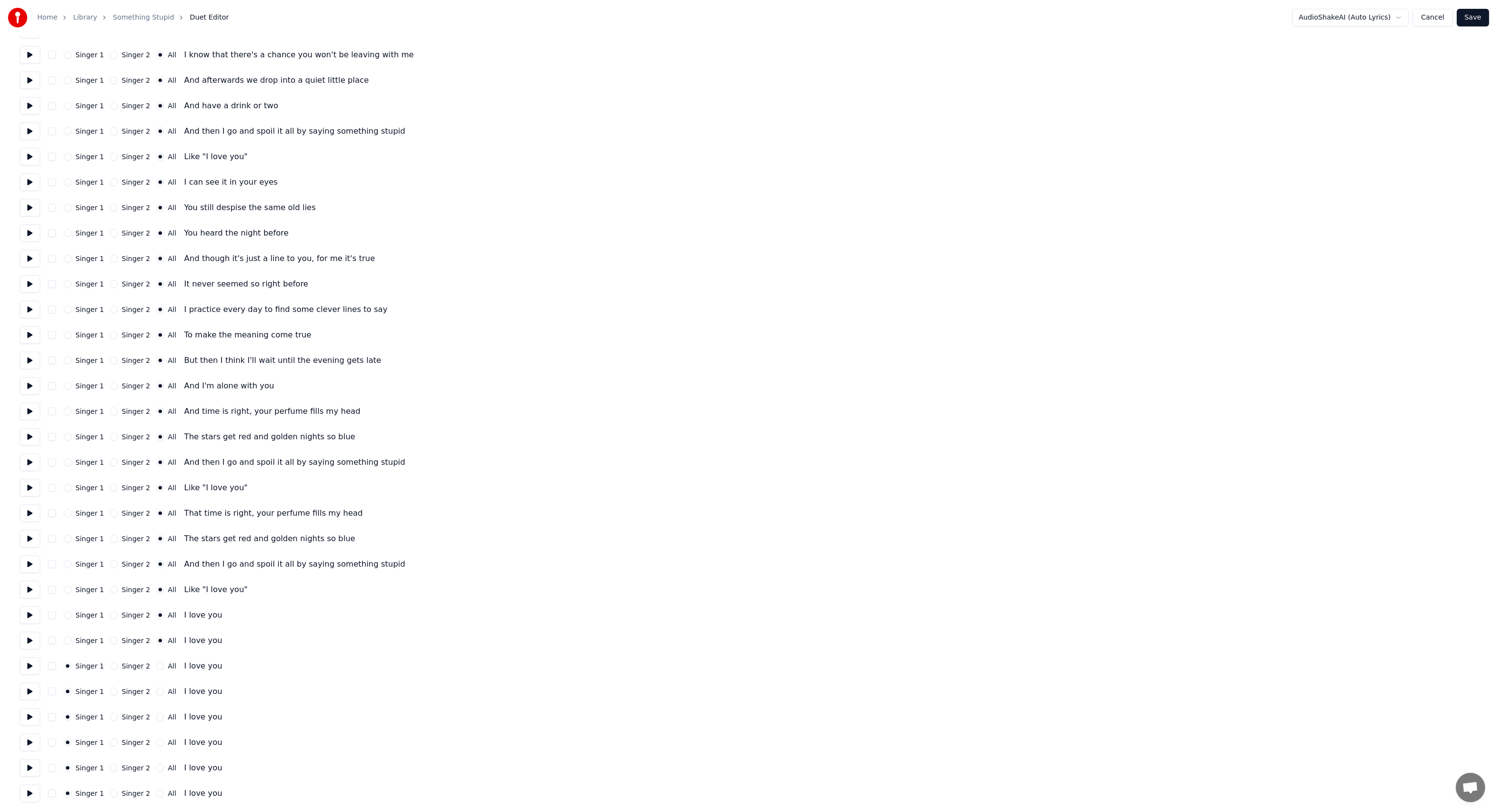
click at [156, 667] on button "All" at bounding box center [160, 666] width 8 height 8
click at [156, 690] on button "All" at bounding box center [160, 691] width 8 height 8
click at [156, 719] on button "All" at bounding box center [160, 717] width 8 height 8
click at [156, 743] on button "All" at bounding box center [160, 742] width 8 height 8
click at [156, 767] on button "All" at bounding box center [160, 769] width 8 height 8
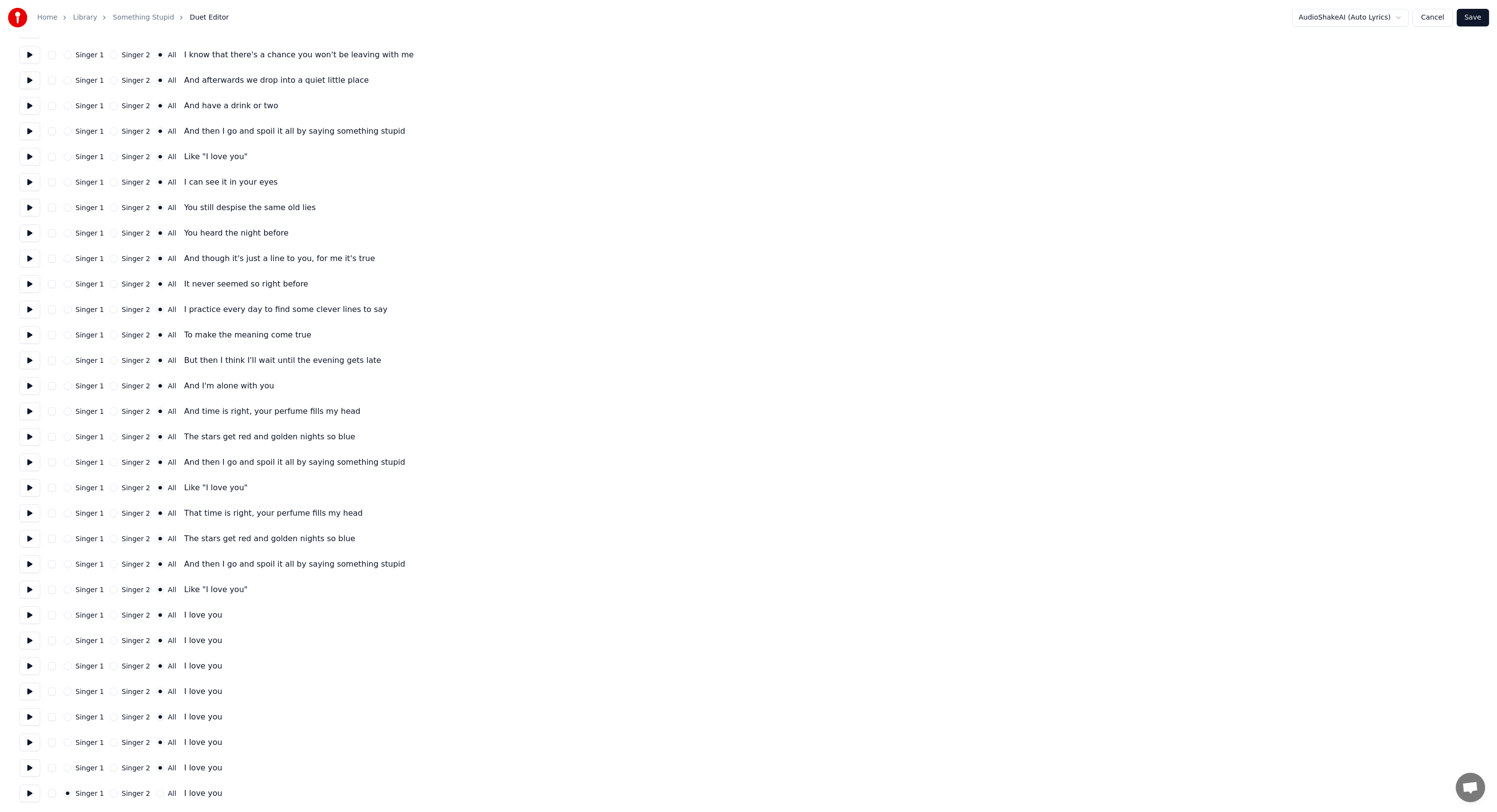
click at [156, 794] on div "All" at bounding box center [166, 794] width 20 height 8
click at [156, 797] on button "All" at bounding box center [160, 794] width 8 height 8
click at [1474, 19] on button "Save" at bounding box center [1473, 17] width 32 height 17
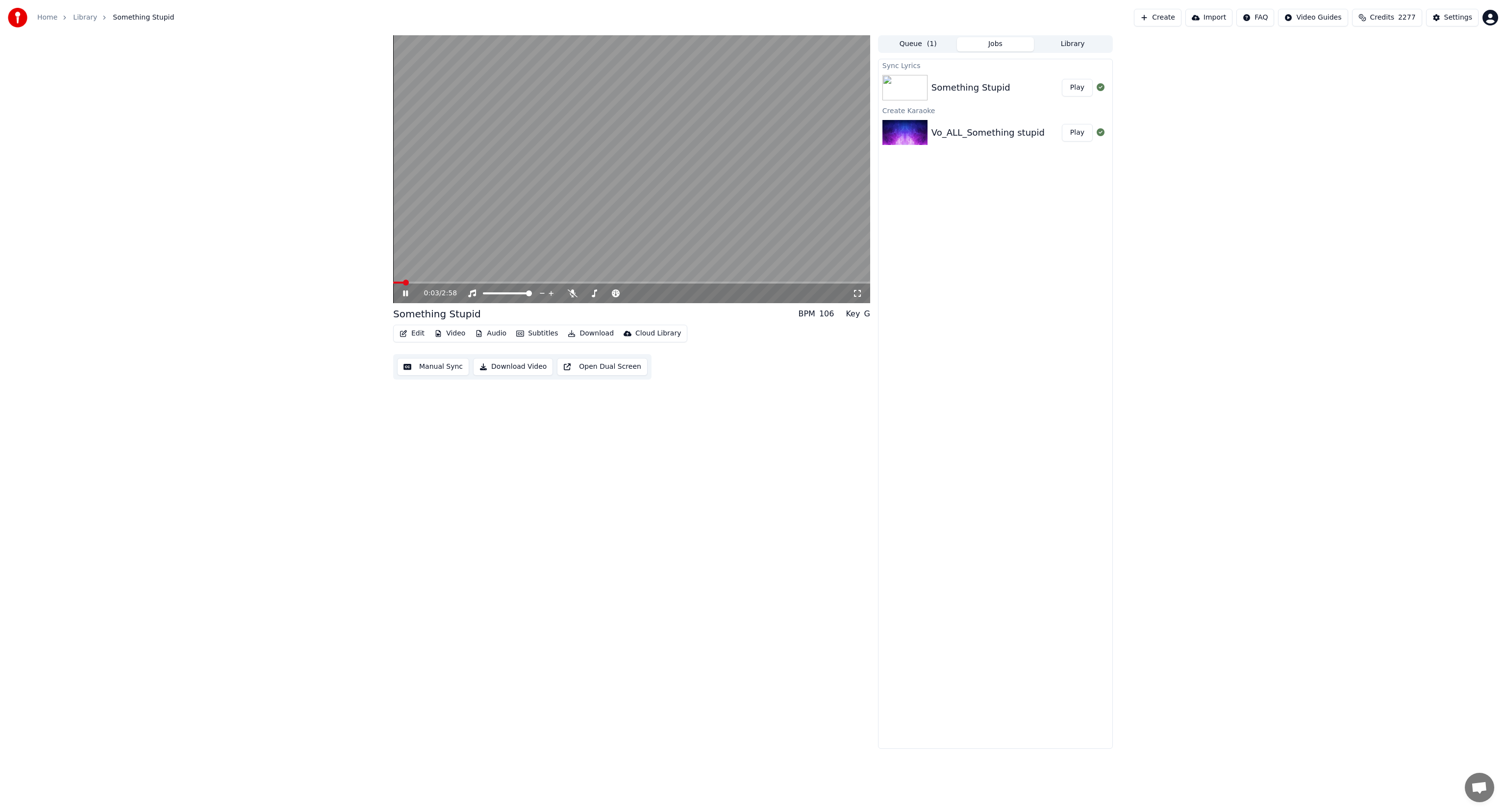
click at [406, 292] on icon at bounding box center [405, 294] width 5 height 6
click at [453, 334] on button "Video" at bounding box center [450, 333] width 39 height 14
click at [460, 405] on div "Add Logo" at bounding box center [465, 406] width 32 height 10
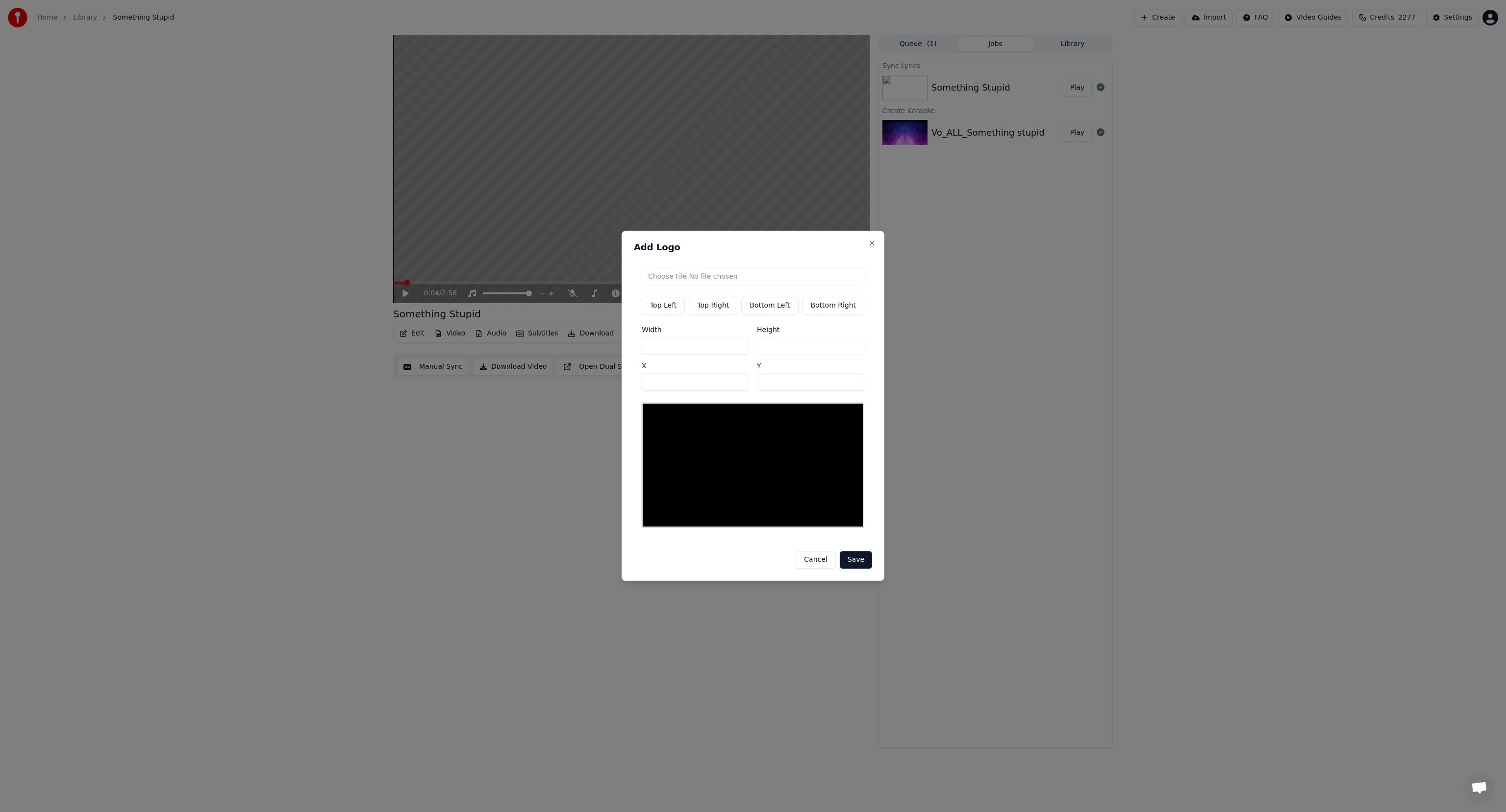
click at [671, 280] on input "file" at bounding box center [753, 276] width 222 height 17
type input "**********"
type input "***"
click at [668, 351] on input "***" at bounding box center [695, 346] width 107 height 17
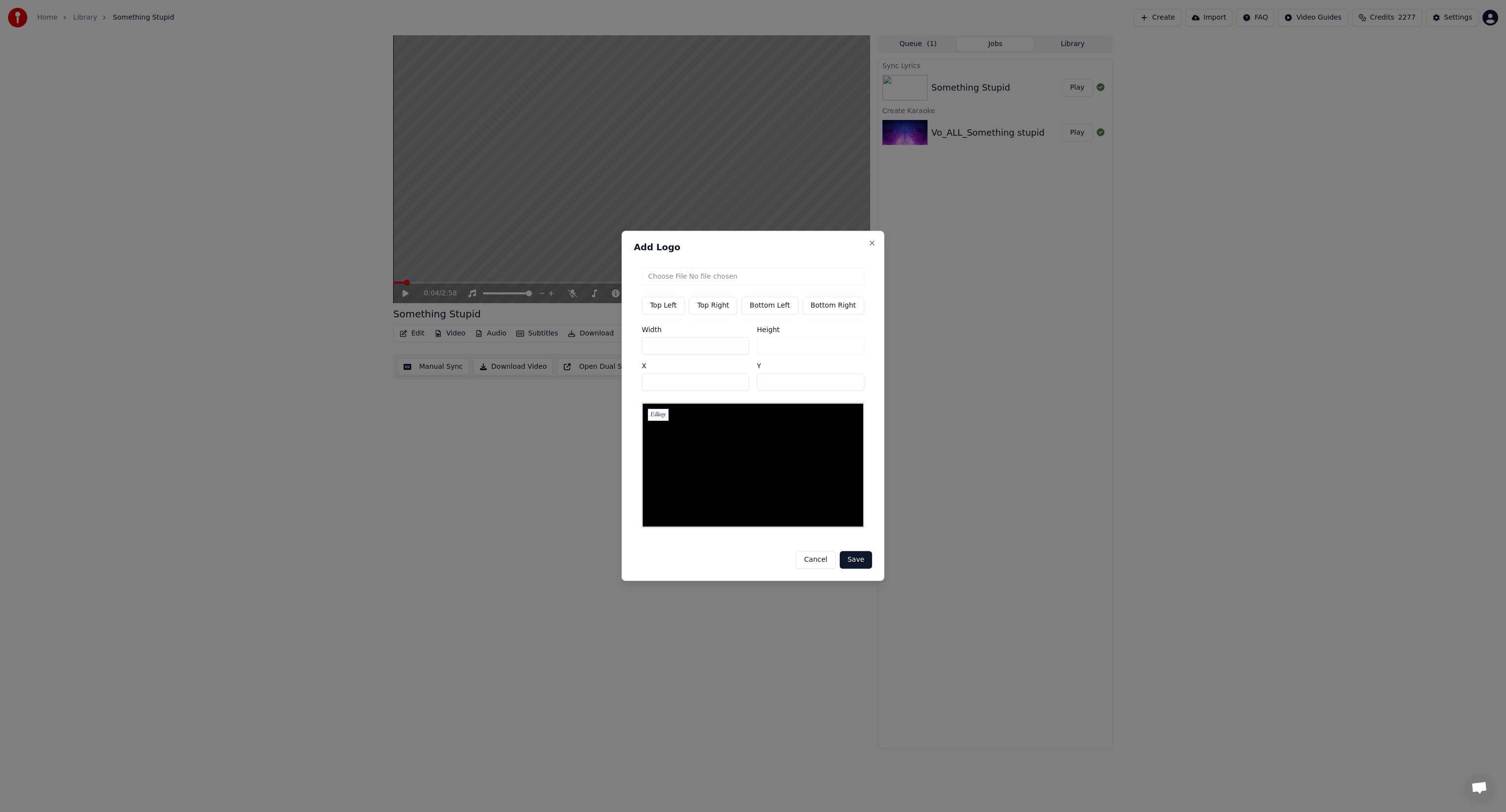
click at [668, 351] on input "***" at bounding box center [695, 346] width 107 height 17
type input "*"
type input "**"
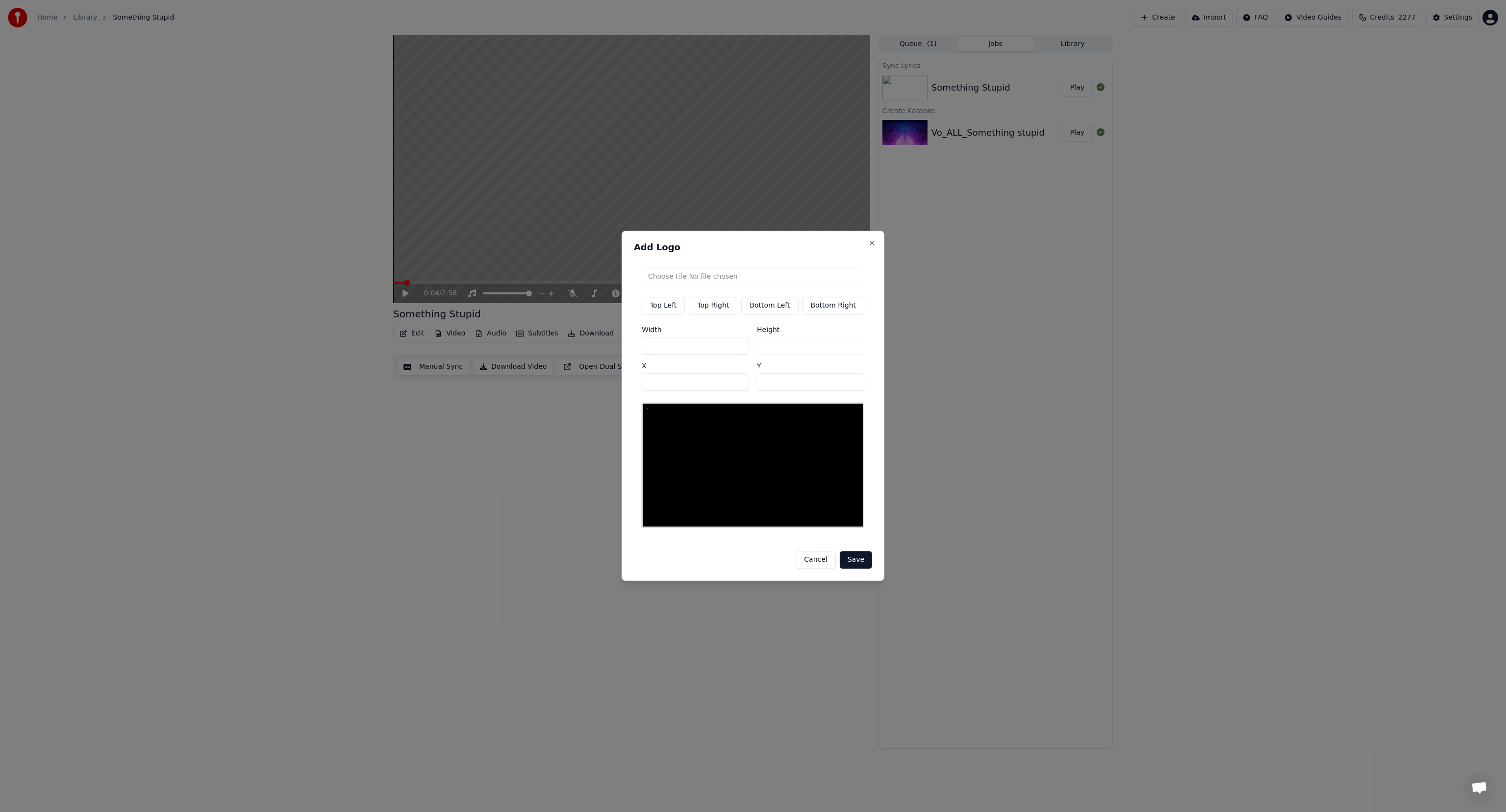
type input "***"
click at [845, 557] on button "Save" at bounding box center [855, 560] width 32 height 17
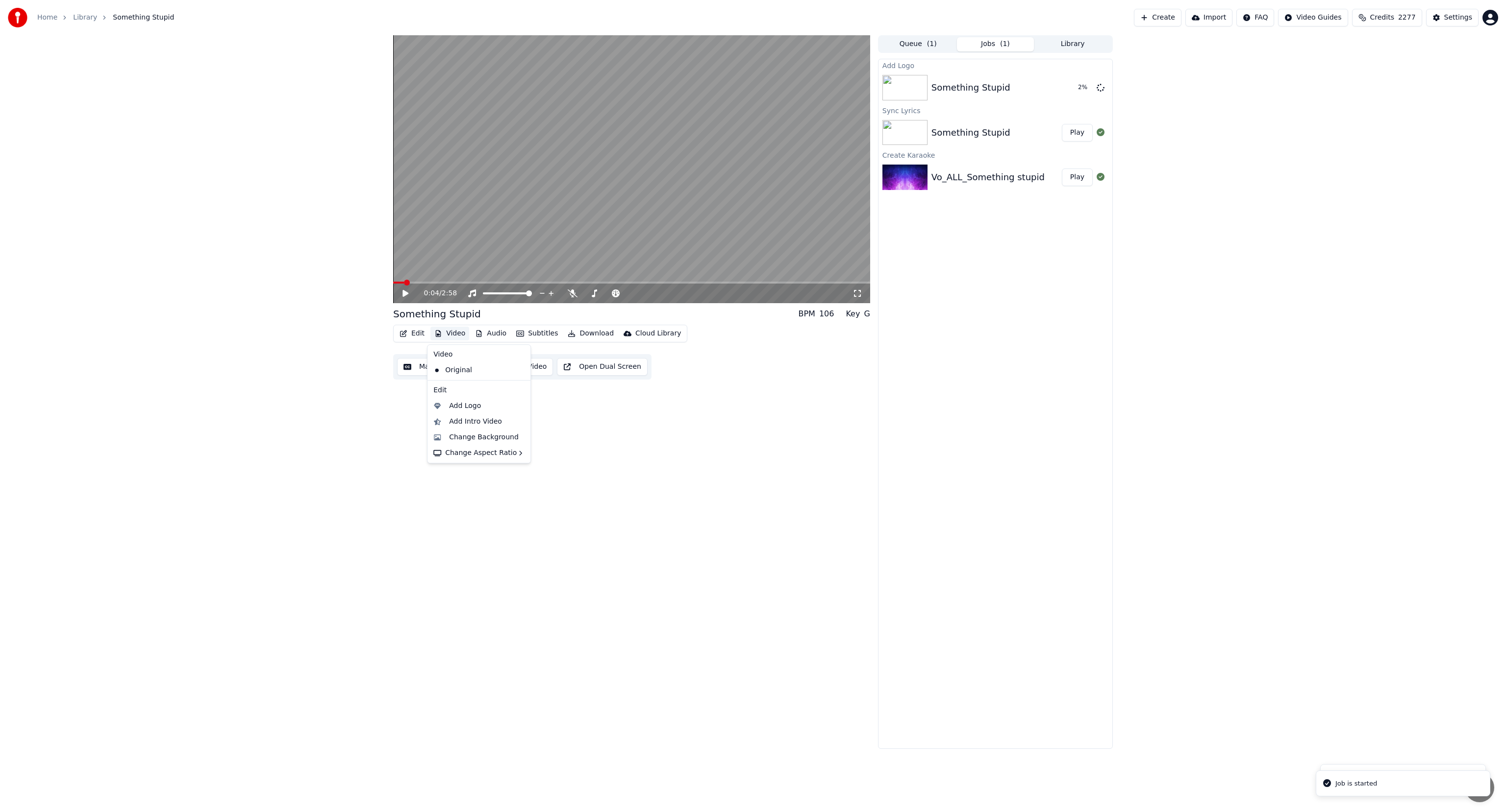
click at [452, 335] on button "Video" at bounding box center [450, 333] width 39 height 14
click at [417, 337] on button "Edit" at bounding box center [412, 333] width 33 height 14
click at [411, 333] on button "Edit" at bounding box center [412, 333] width 33 height 14
click at [419, 373] on div "Edit Metadata" at bounding box center [440, 371] width 48 height 10
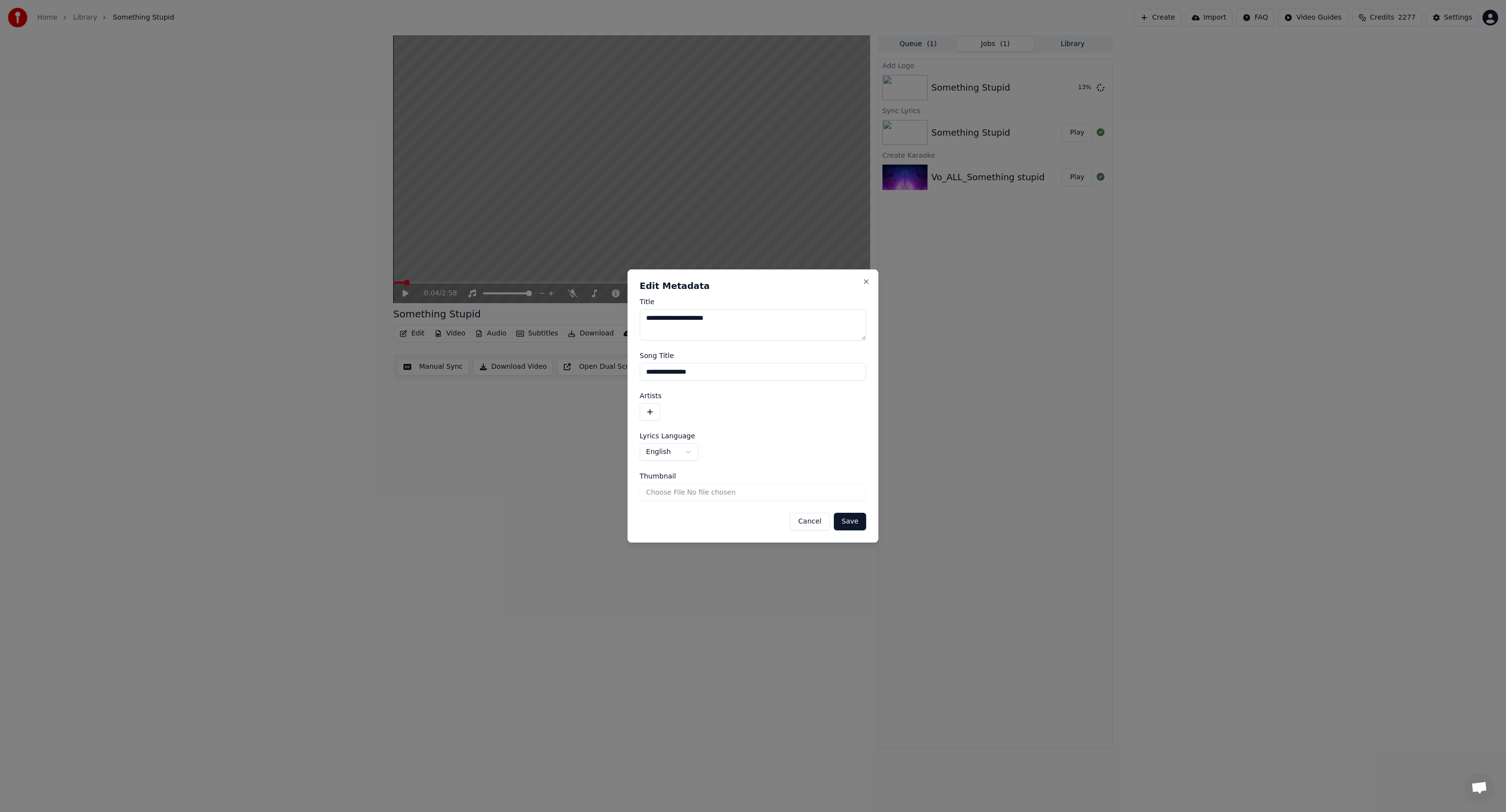
drag, startPoint x: 670, startPoint y: 317, endPoint x: 606, endPoint y: 316, distance: 64.0
click at [606, 316] on body "**********" at bounding box center [753, 406] width 1506 height 812
type textarea "**********"
click at [645, 409] on button "button" at bounding box center [649, 412] width 20 height 17
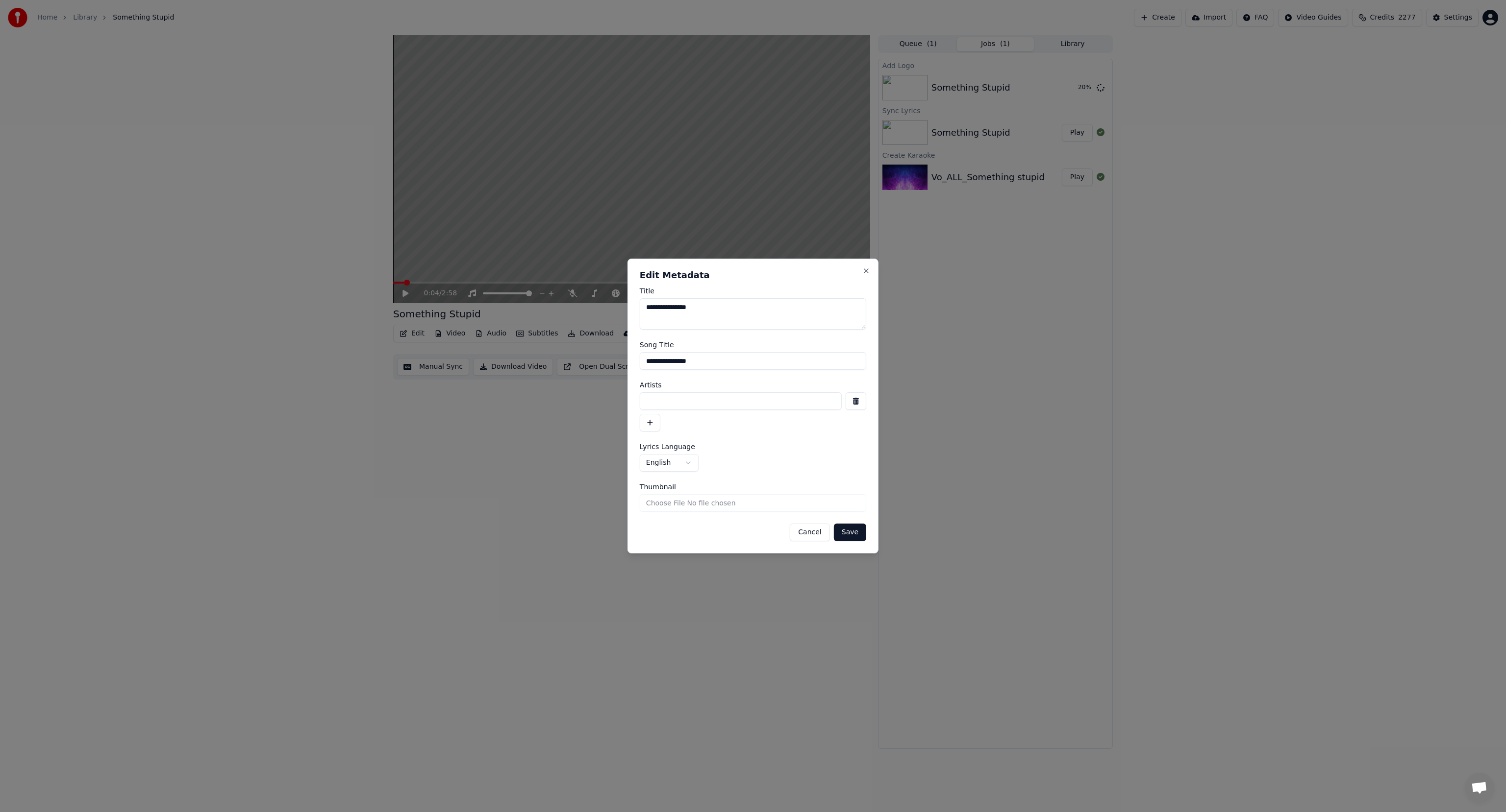
click at [659, 398] on input at bounding box center [740, 401] width 202 height 17
type input "**********"
click at [846, 532] on button "Save" at bounding box center [849, 532] width 32 height 17
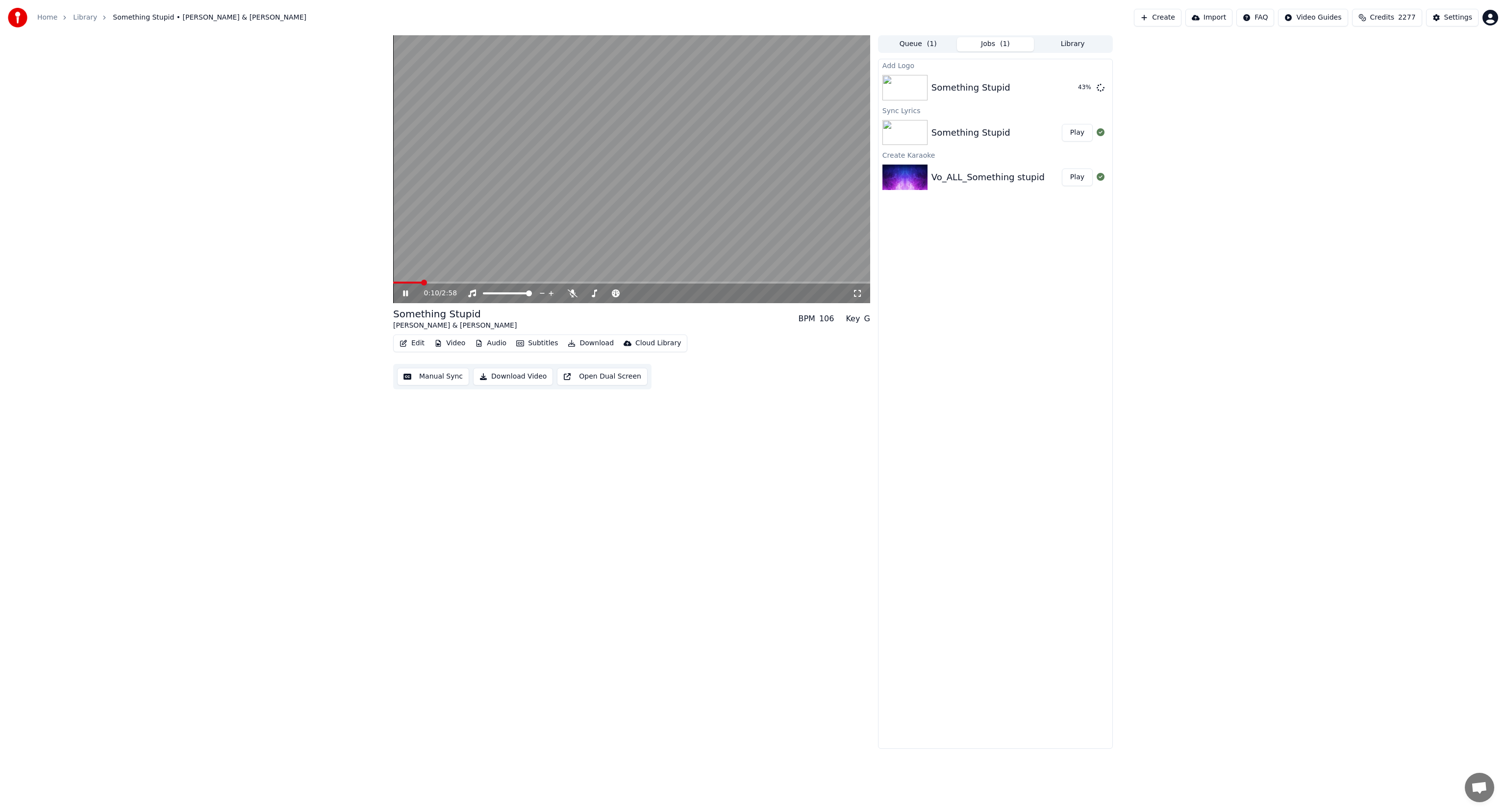
click at [404, 290] on icon at bounding box center [412, 294] width 23 height 8
click at [573, 294] on icon at bounding box center [573, 294] width 10 height 8
click at [570, 292] on icon at bounding box center [573, 294] width 10 height 8
click at [570, 294] on icon at bounding box center [573, 294] width 10 height 8
click at [1076, 92] on button "Play" at bounding box center [1077, 88] width 31 height 17
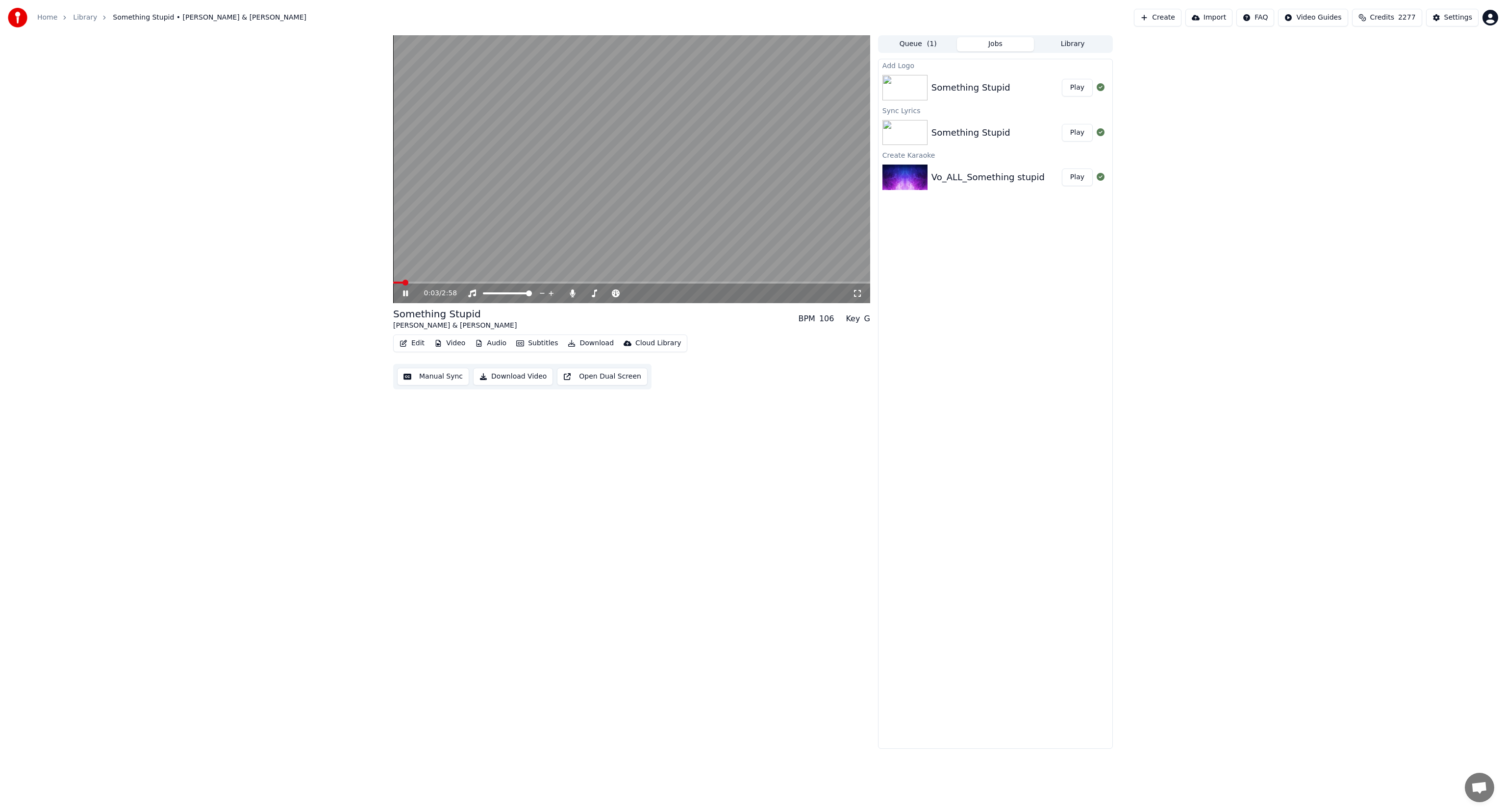
click at [676, 239] on video at bounding box center [632, 170] width 477 height 268
click at [505, 378] on button "Download Video" at bounding box center [513, 377] width 80 height 17
click at [679, 280] on video at bounding box center [632, 170] width 477 height 268
click at [679, 282] on span at bounding box center [632, 283] width 477 height 2
click at [680, 282] on span at bounding box center [683, 283] width 6 height 6
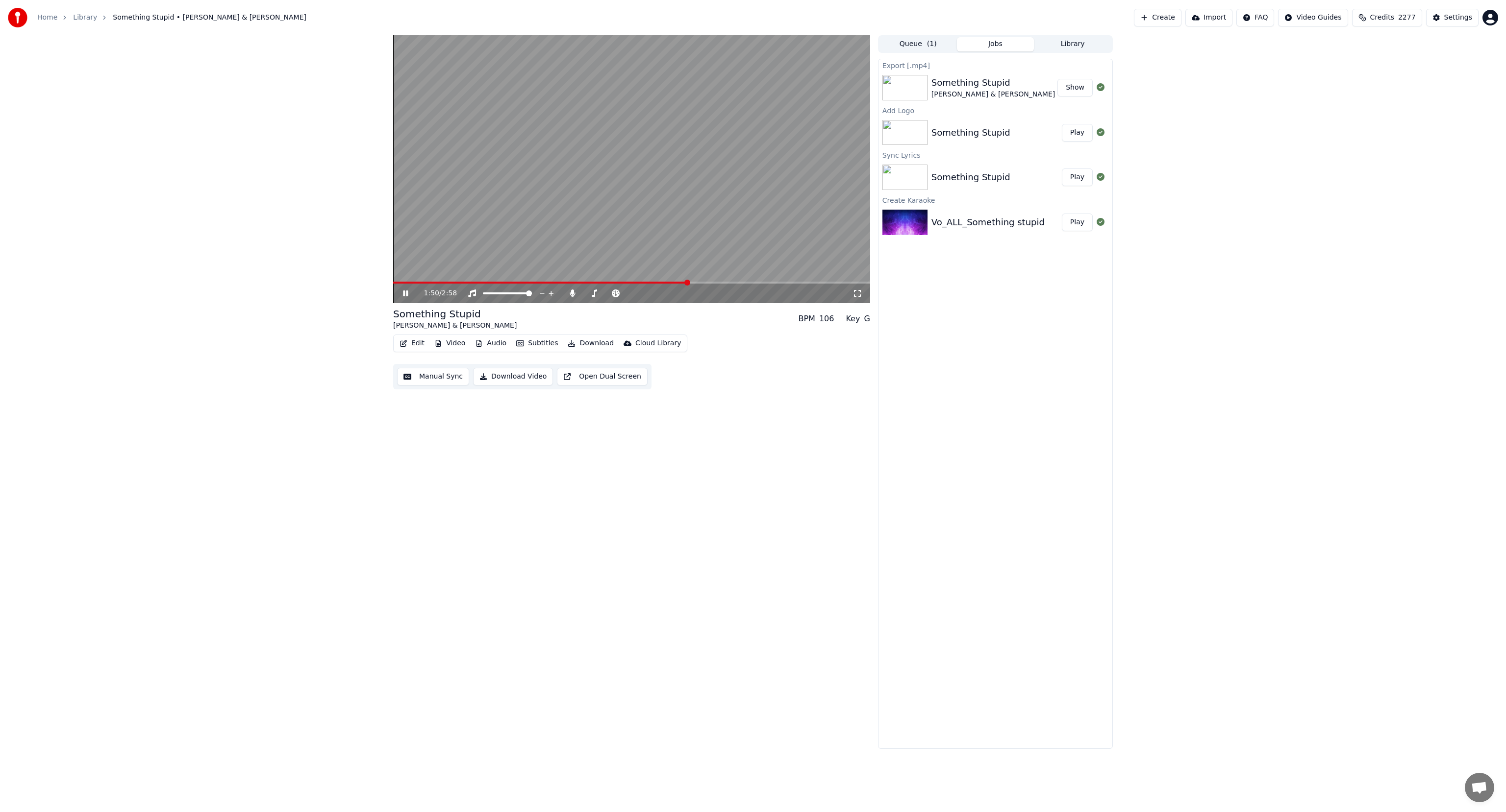
click at [406, 293] on icon at bounding box center [405, 294] width 5 height 6
click at [1071, 84] on button "Show" at bounding box center [1075, 88] width 36 height 17
